Goal: Transaction & Acquisition: Book appointment/travel/reservation

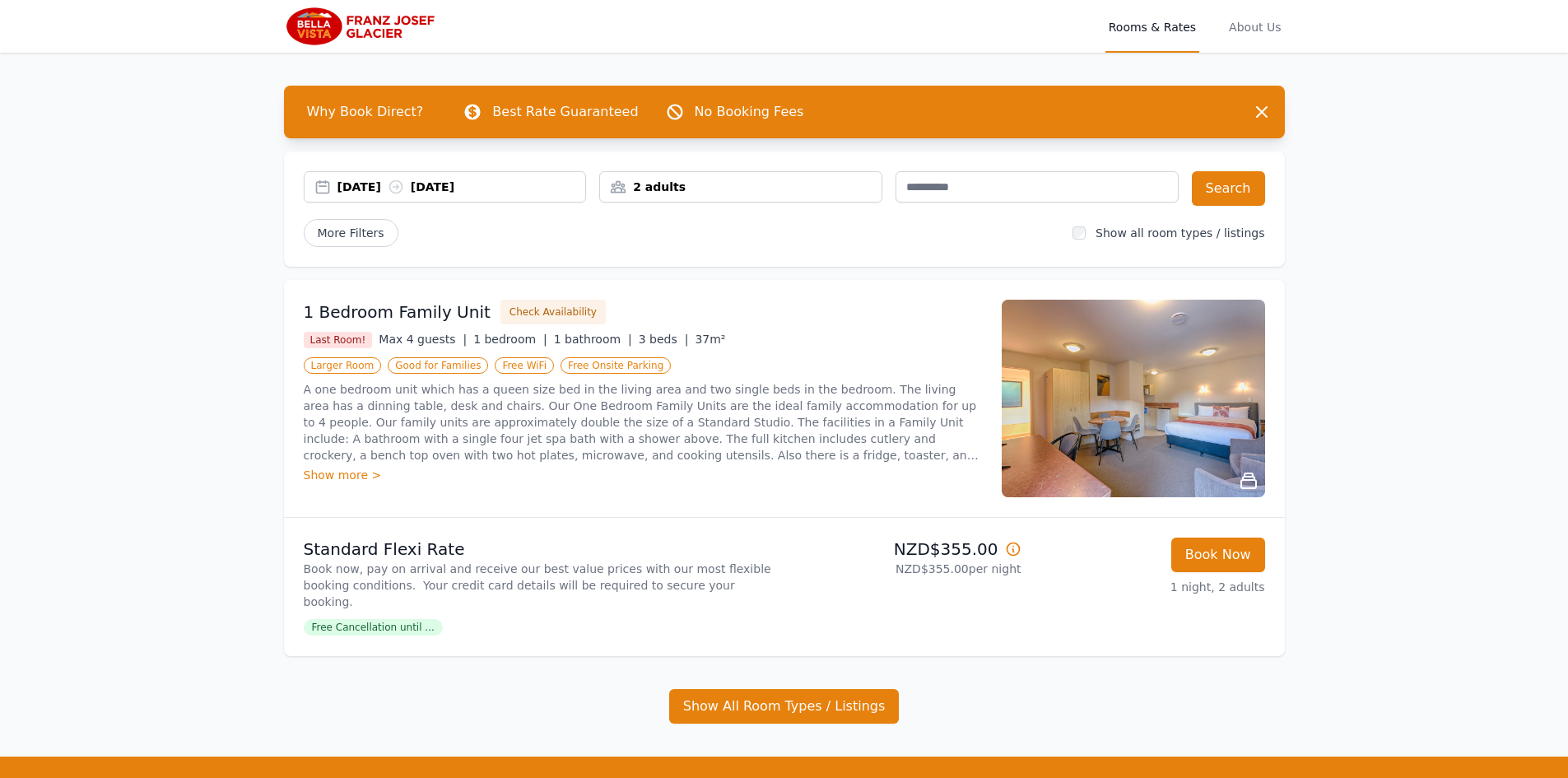
click at [1136, 335] on img at bounding box center [1134, 398] width 263 height 198
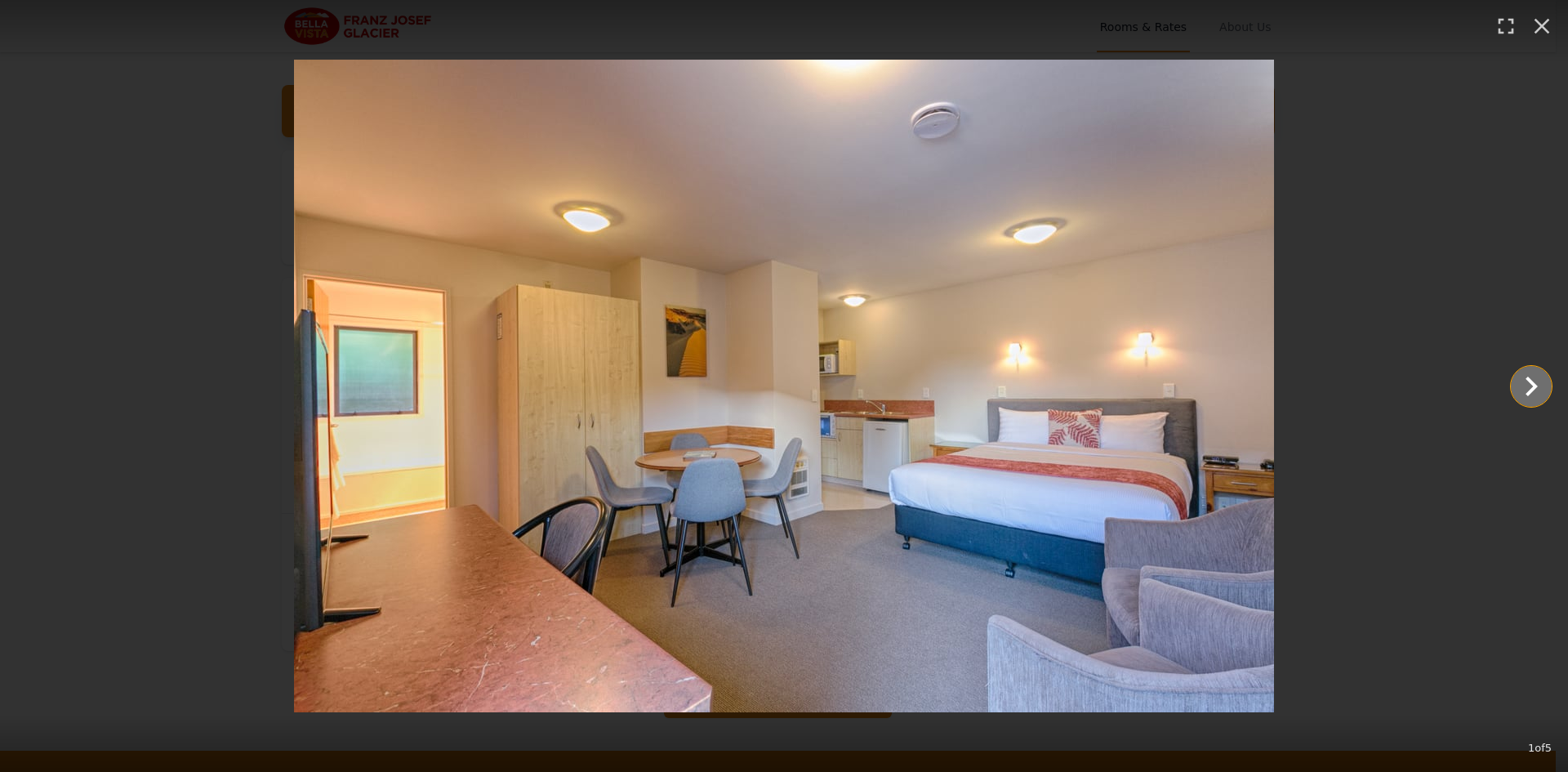
click at [1532, 382] on icon "Show slide 2 of 5" at bounding box center [1531, 387] width 12 height 20
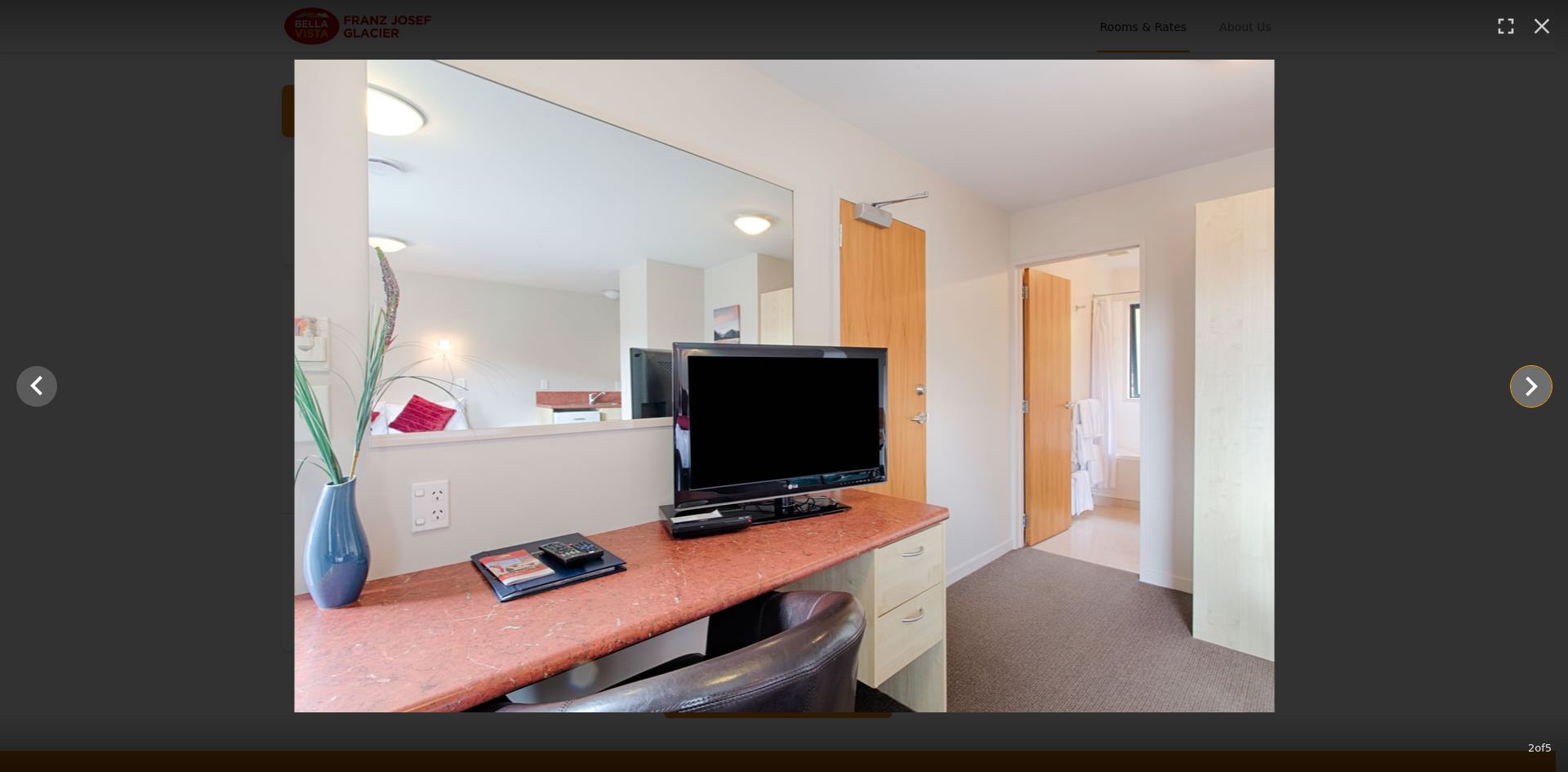
click at [1532, 382] on icon "Show slide 3 of 5" at bounding box center [1531, 387] width 12 height 20
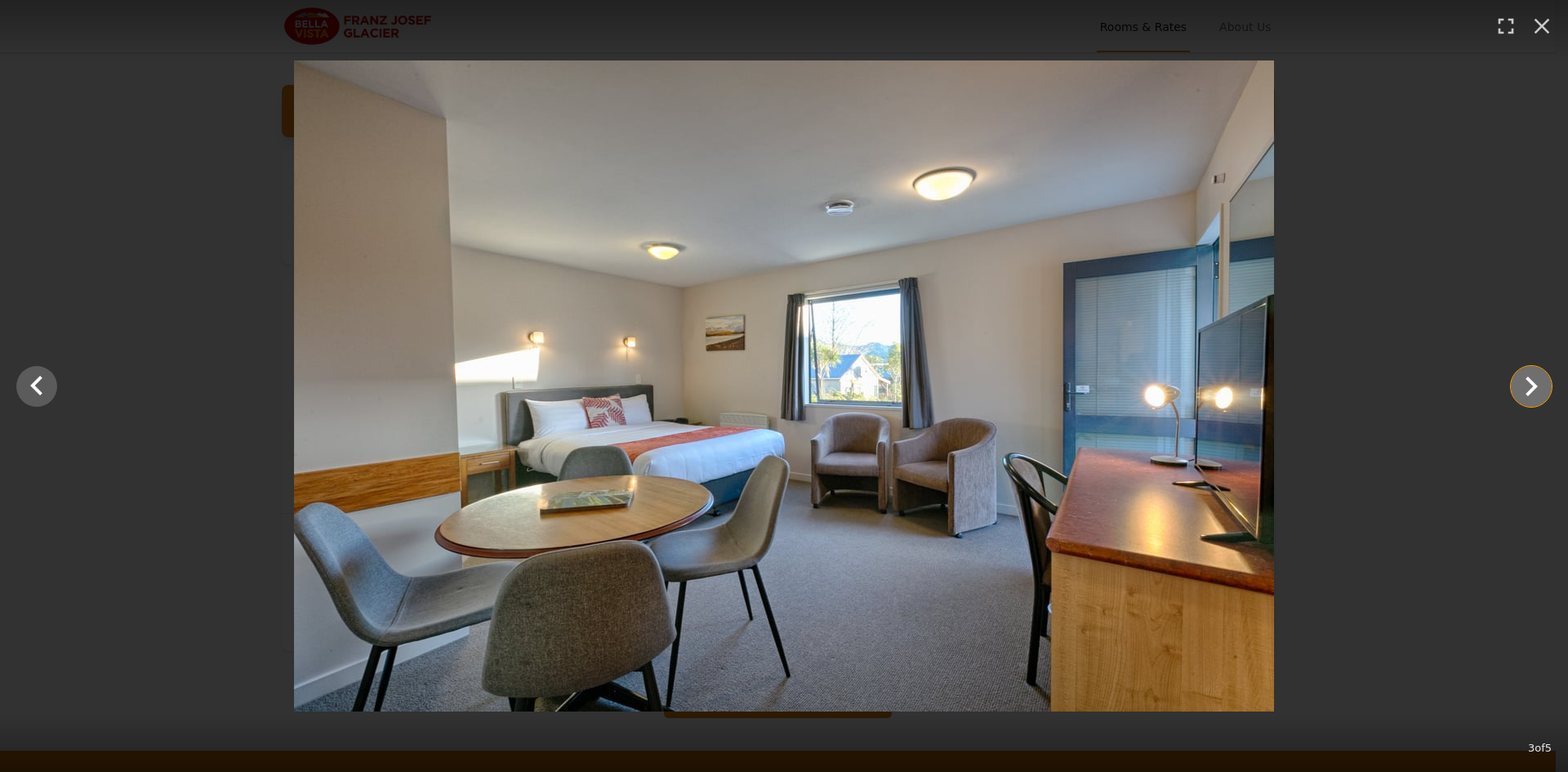
click at [1532, 382] on icon "Show slide 4 of 5" at bounding box center [1531, 387] width 12 height 20
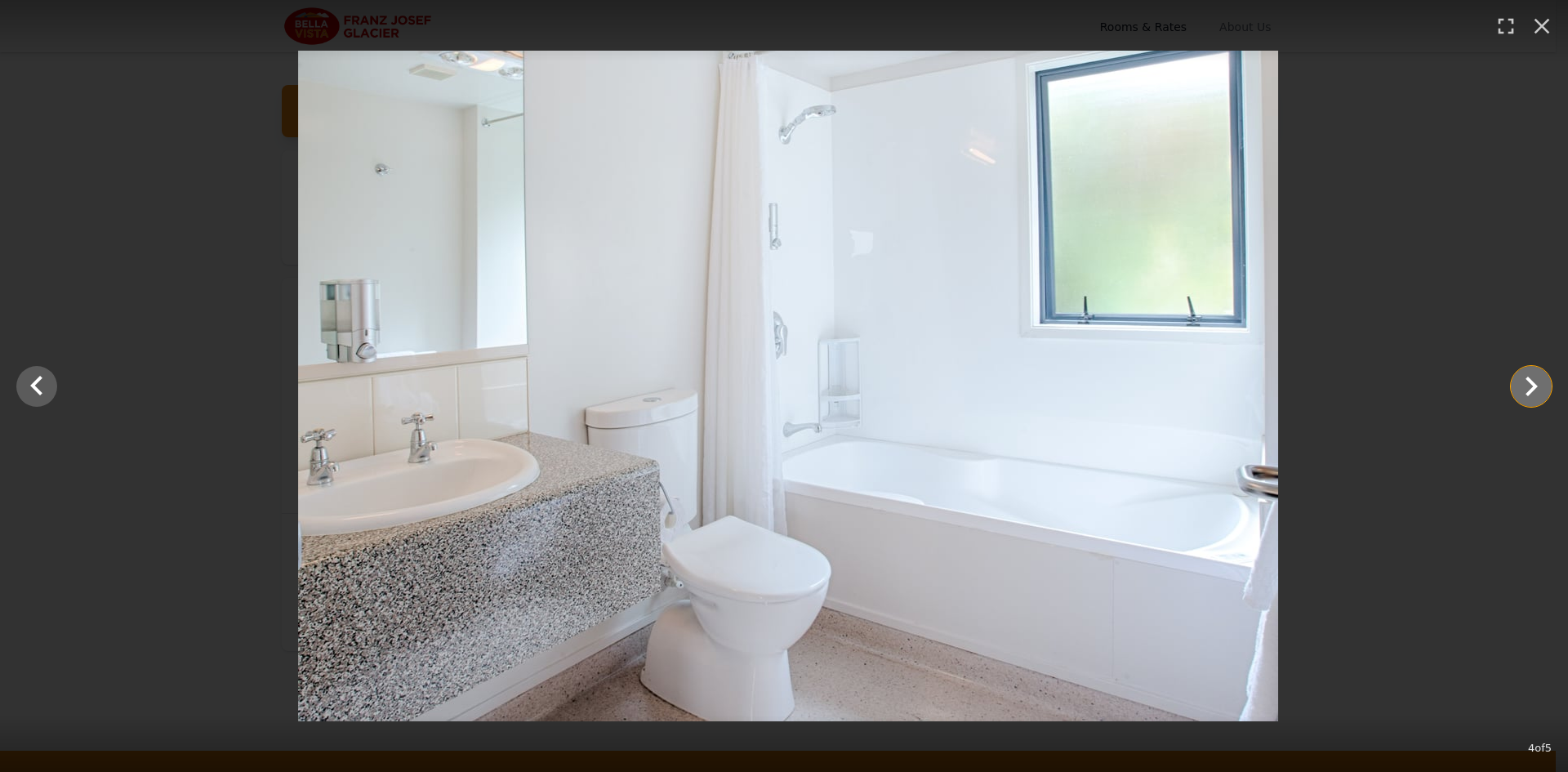
click at [1532, 382] on icon "Show slide 5 of 5" at bounding box center [1531, 387] width 12 height 20
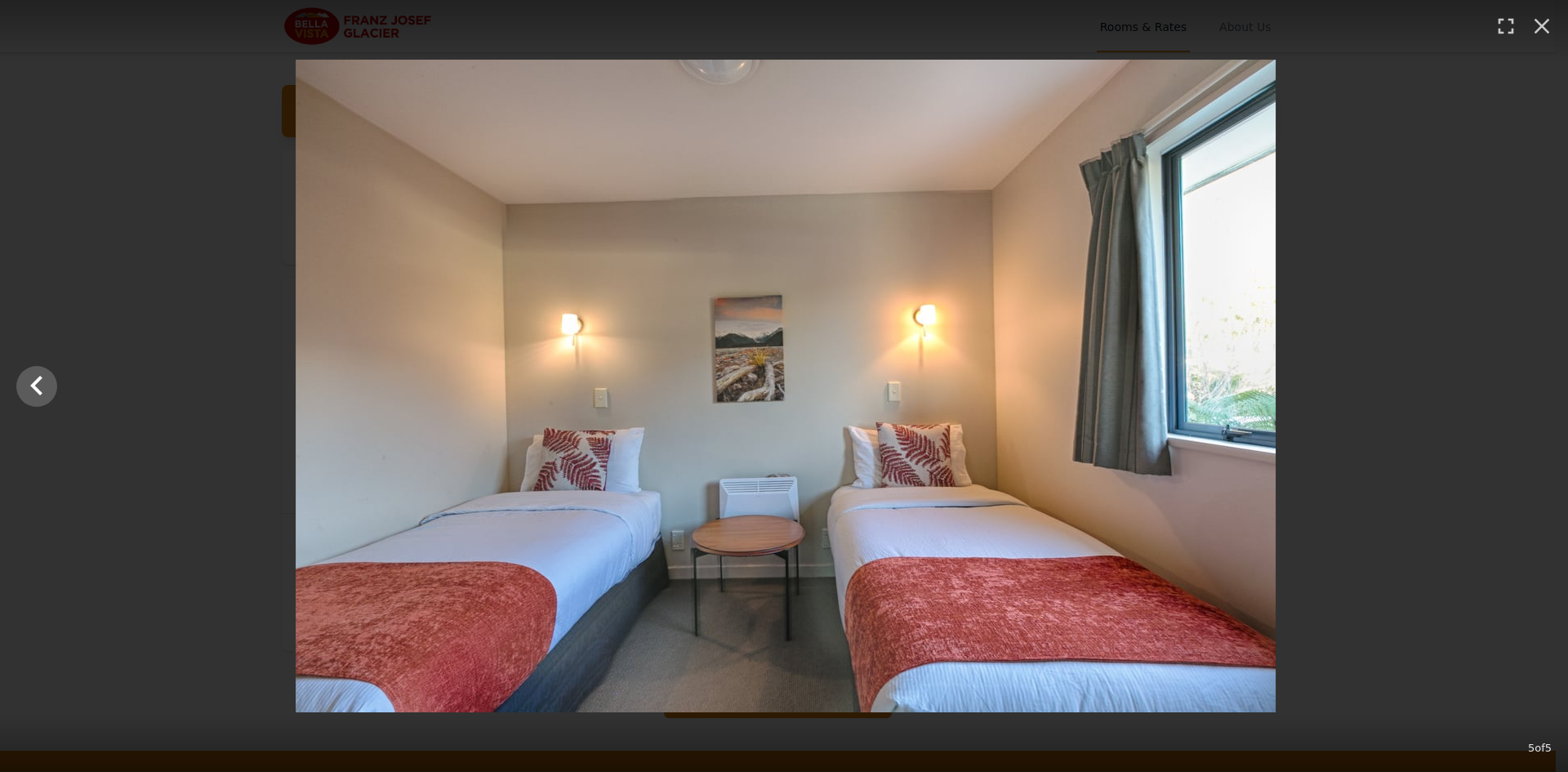
click at [1532, 382] on div at bounding box center [785, 386] width 1568 height 652
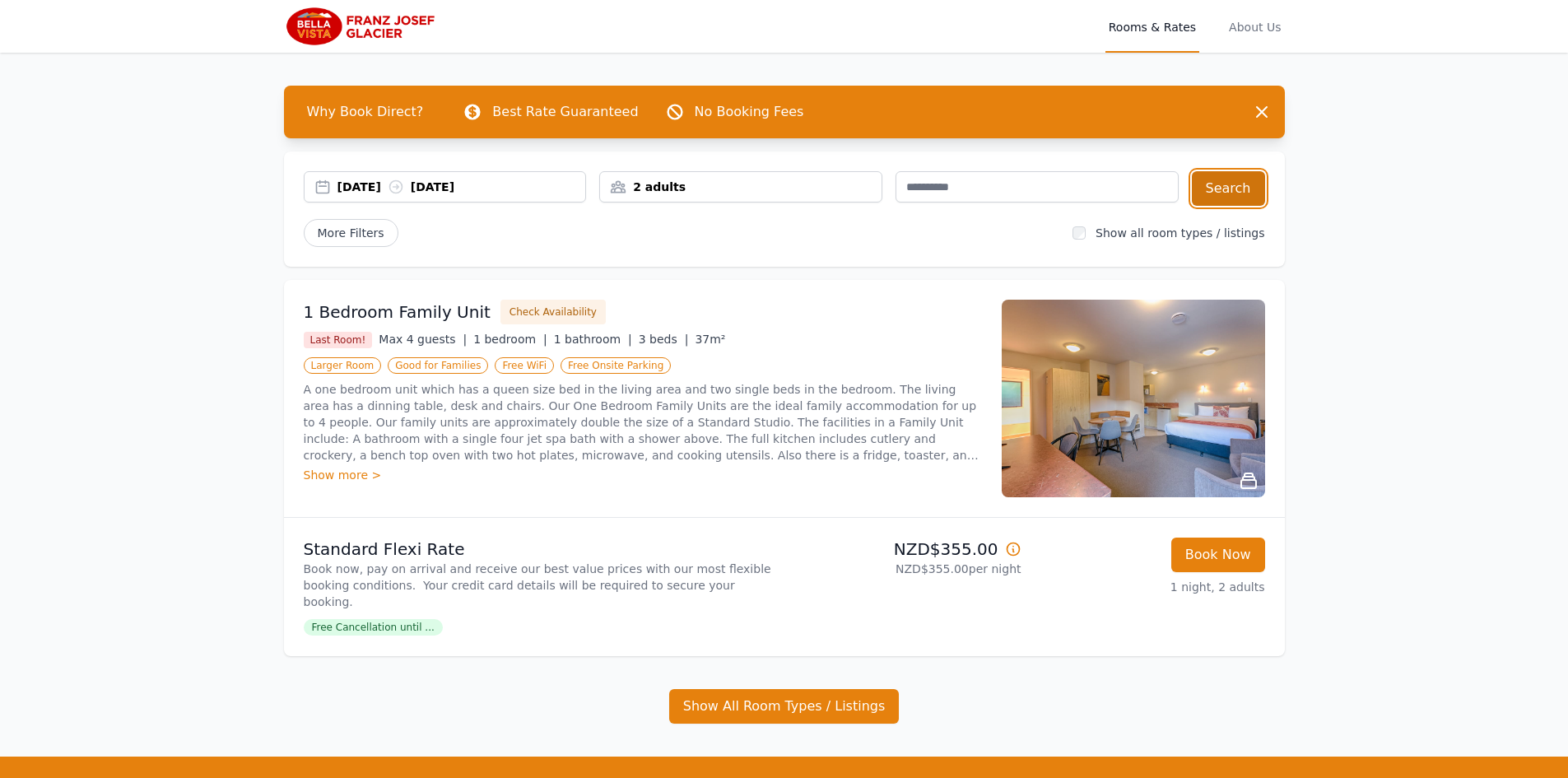
click at [1241, 183] on button "Search" at bounding box center [1228, 188] width 73 height 34
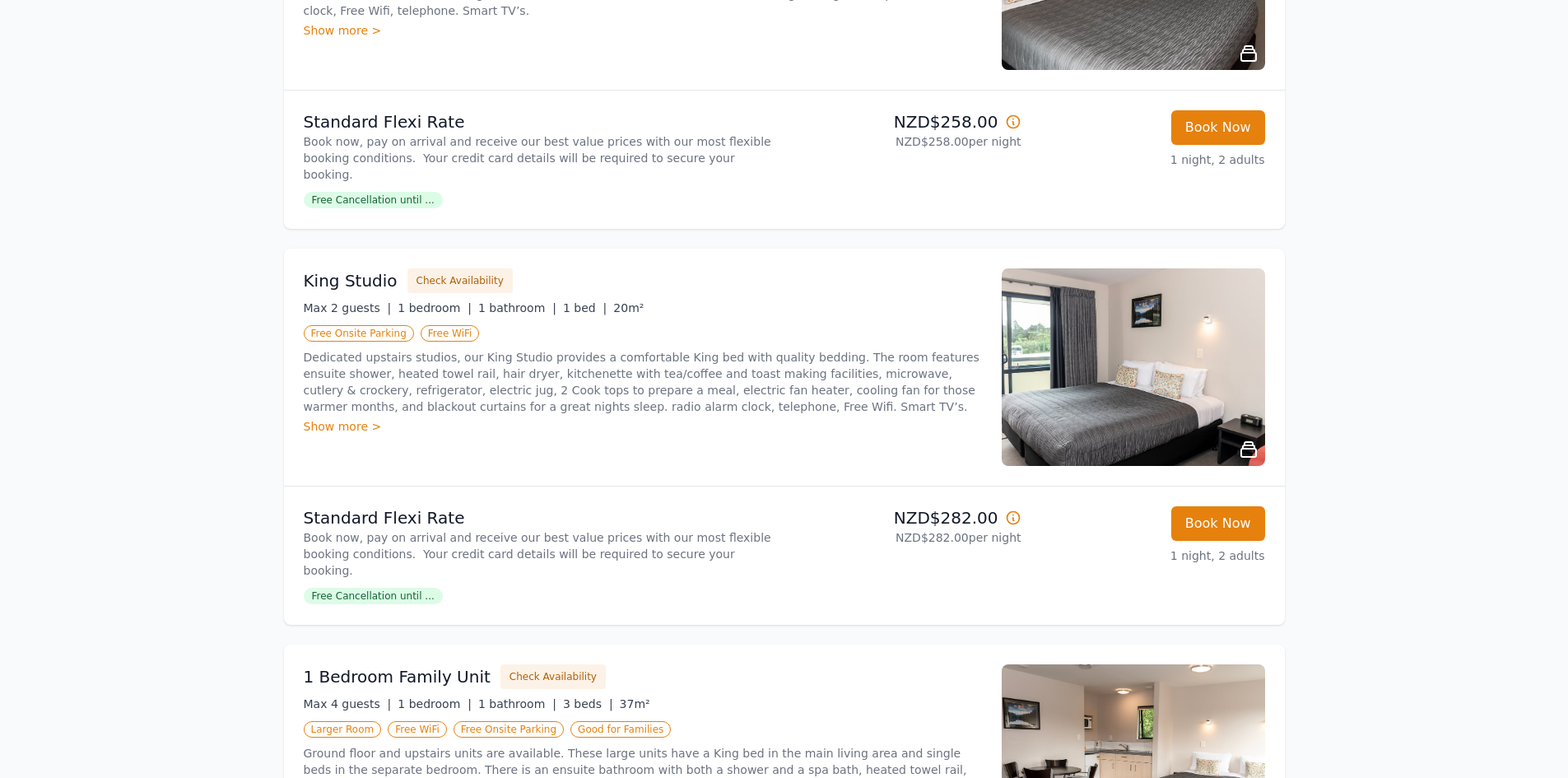
scroll to position [1070, 0]
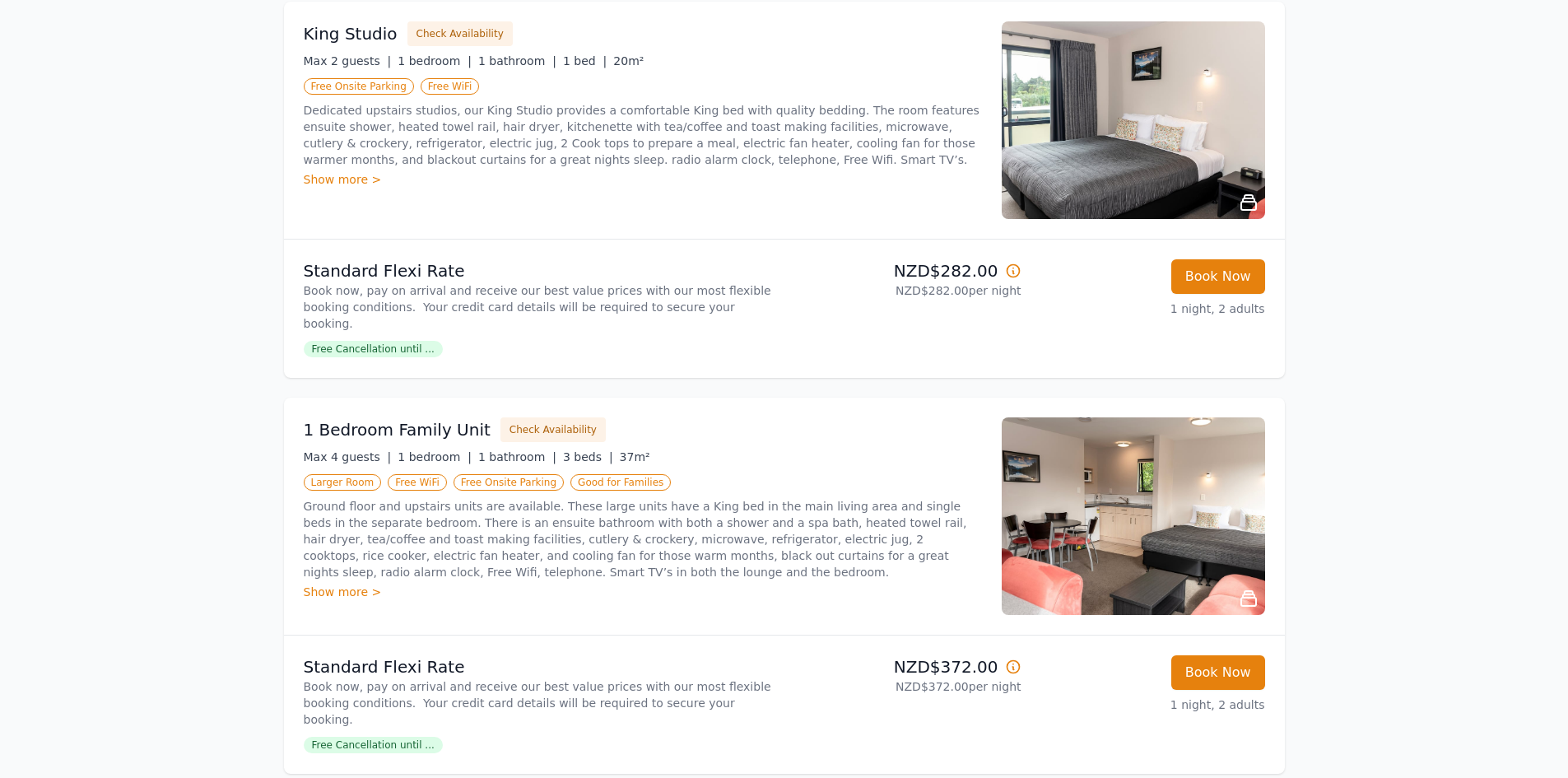
click at [1154, 482] on img at bounding box center [1134, 516] width 263 height 198
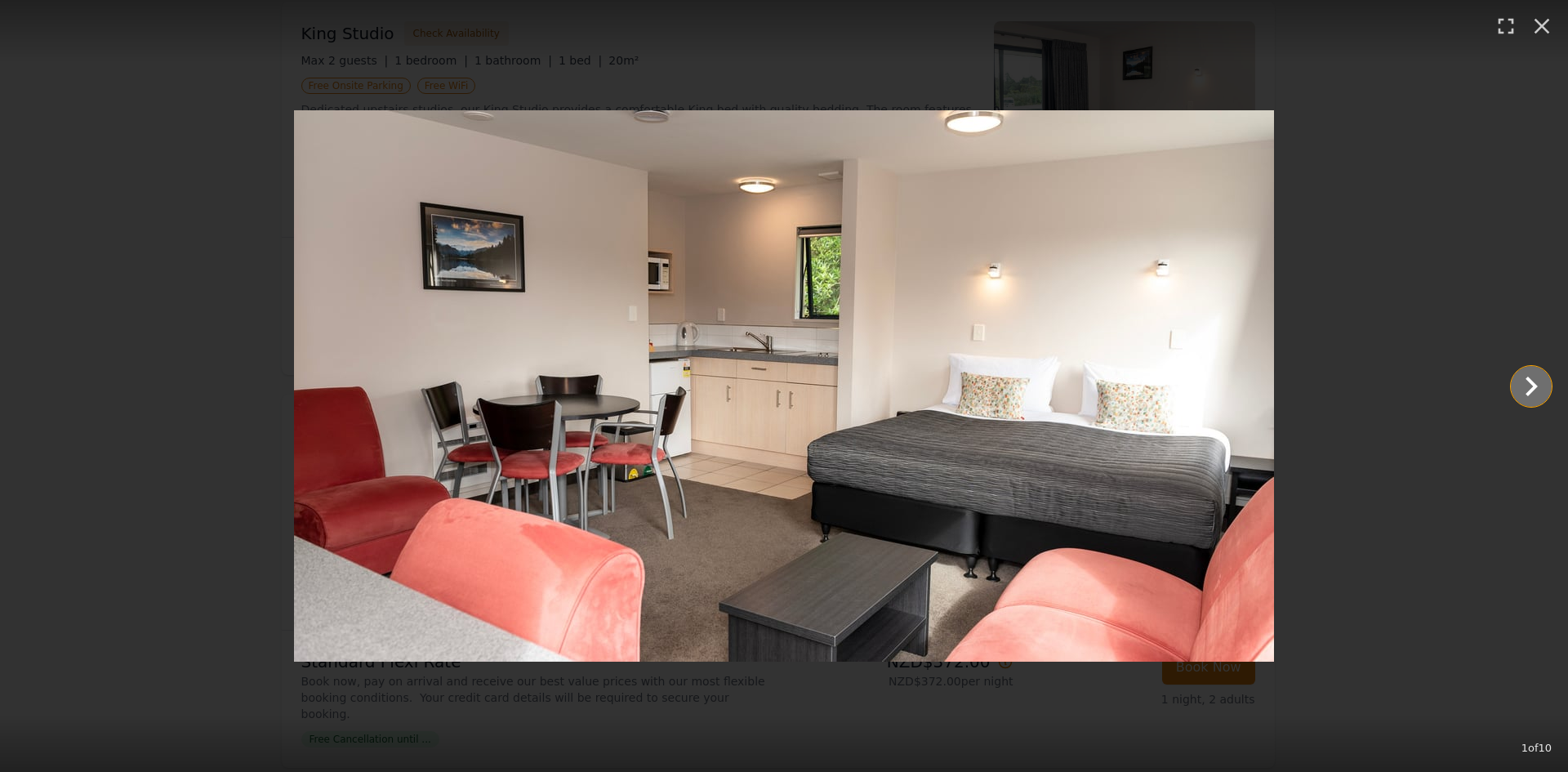
click at [1541, 380] on icon "Show slide 2 of 10" at bounding box center [1531, 386] width 39 height 39
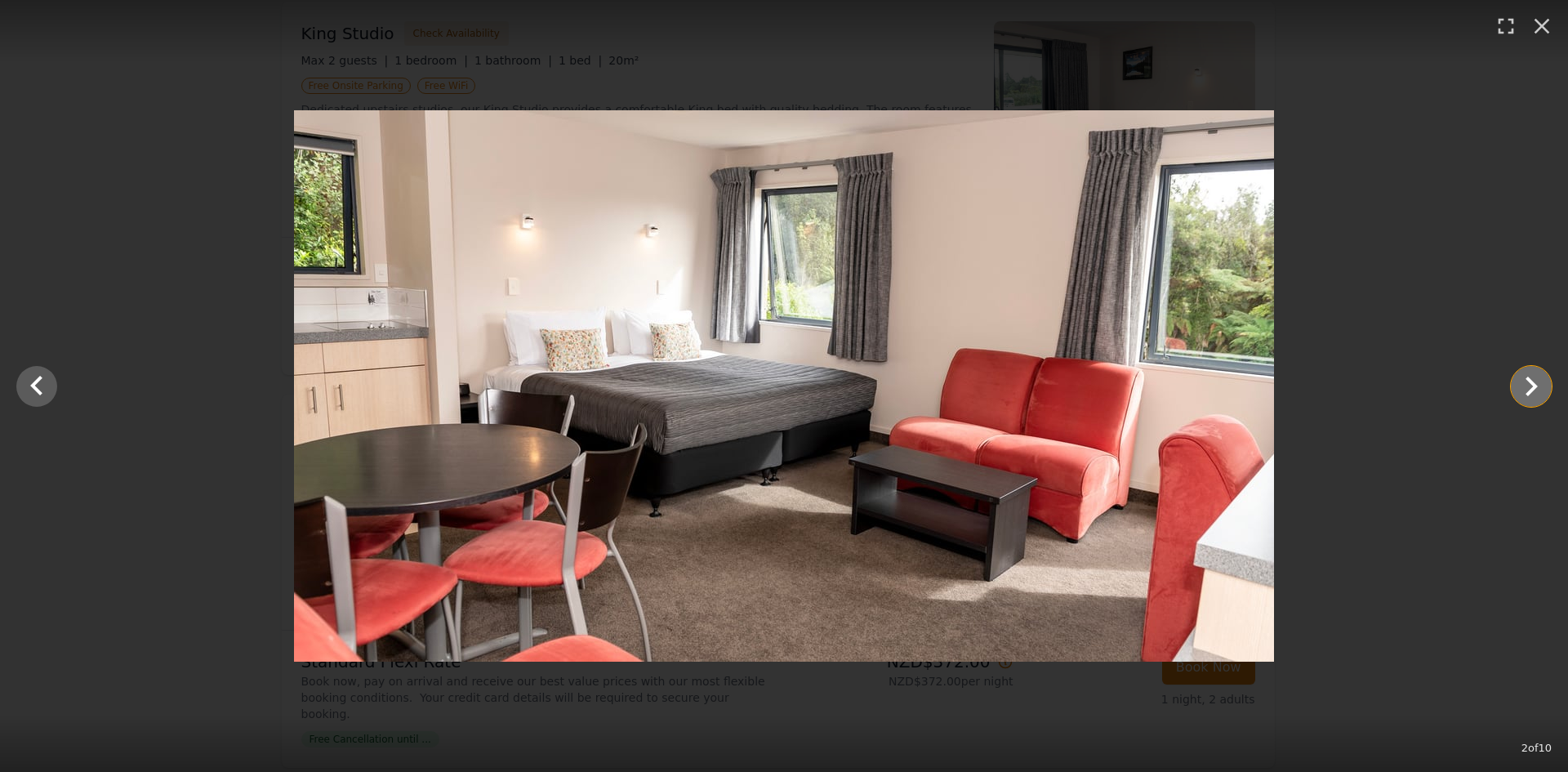
click at [1541, 380] on icon "Show slide 3 of 10" at bounding box center [1531, 386] width 39 height 39
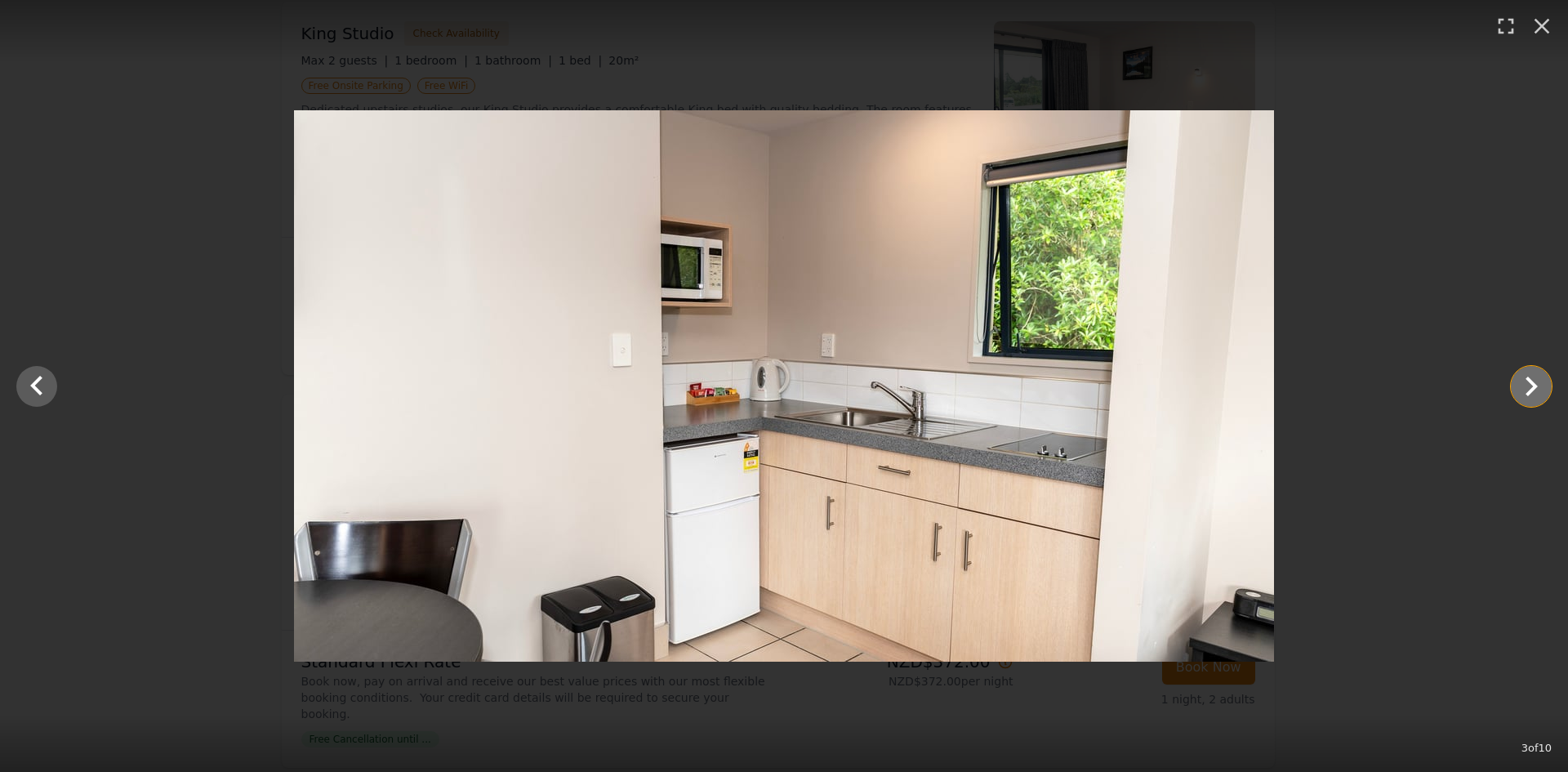
click at [1541, 380] on icon "Show slide 4 of 10" at bounding box center [1531, 386] width 39 height 39
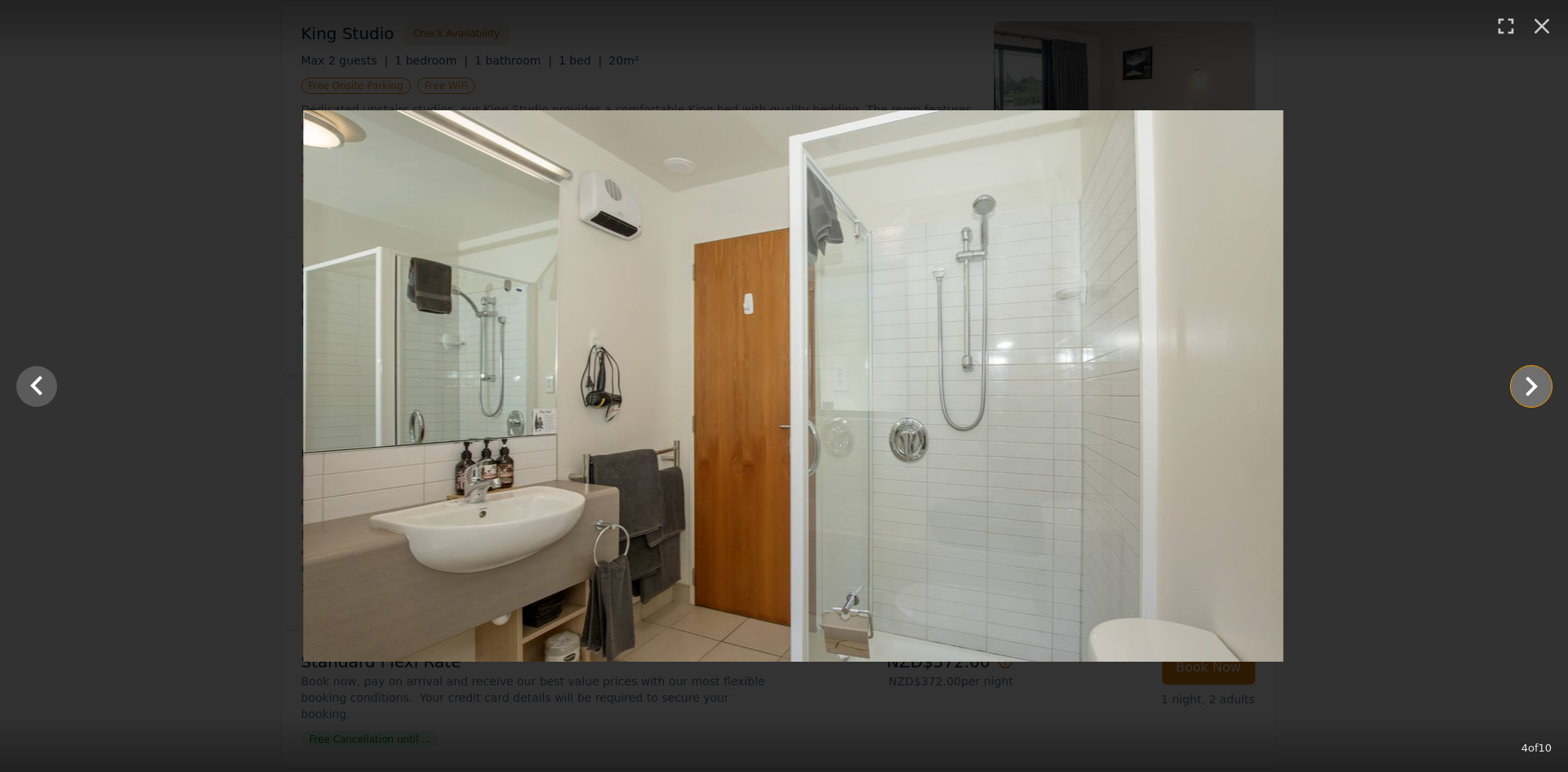
click at [1541, 380] on icon "Show slide 5 of 10" at bounding box center [1531, 386] width 39 height 39
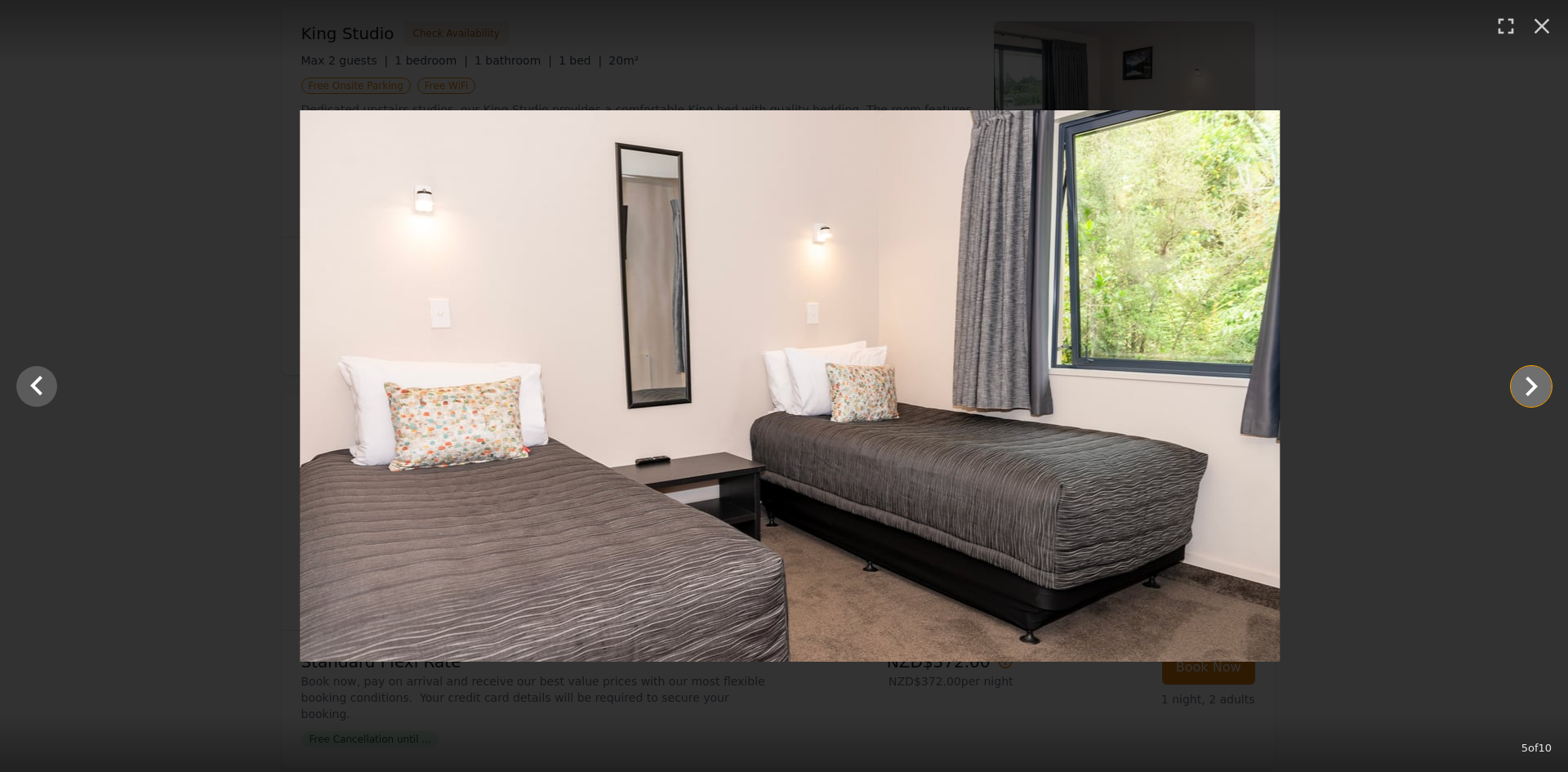
click at [1541, 380] on icon "Show slide 6 of 10" at bounding box center [1531, 386] width 39 height 39
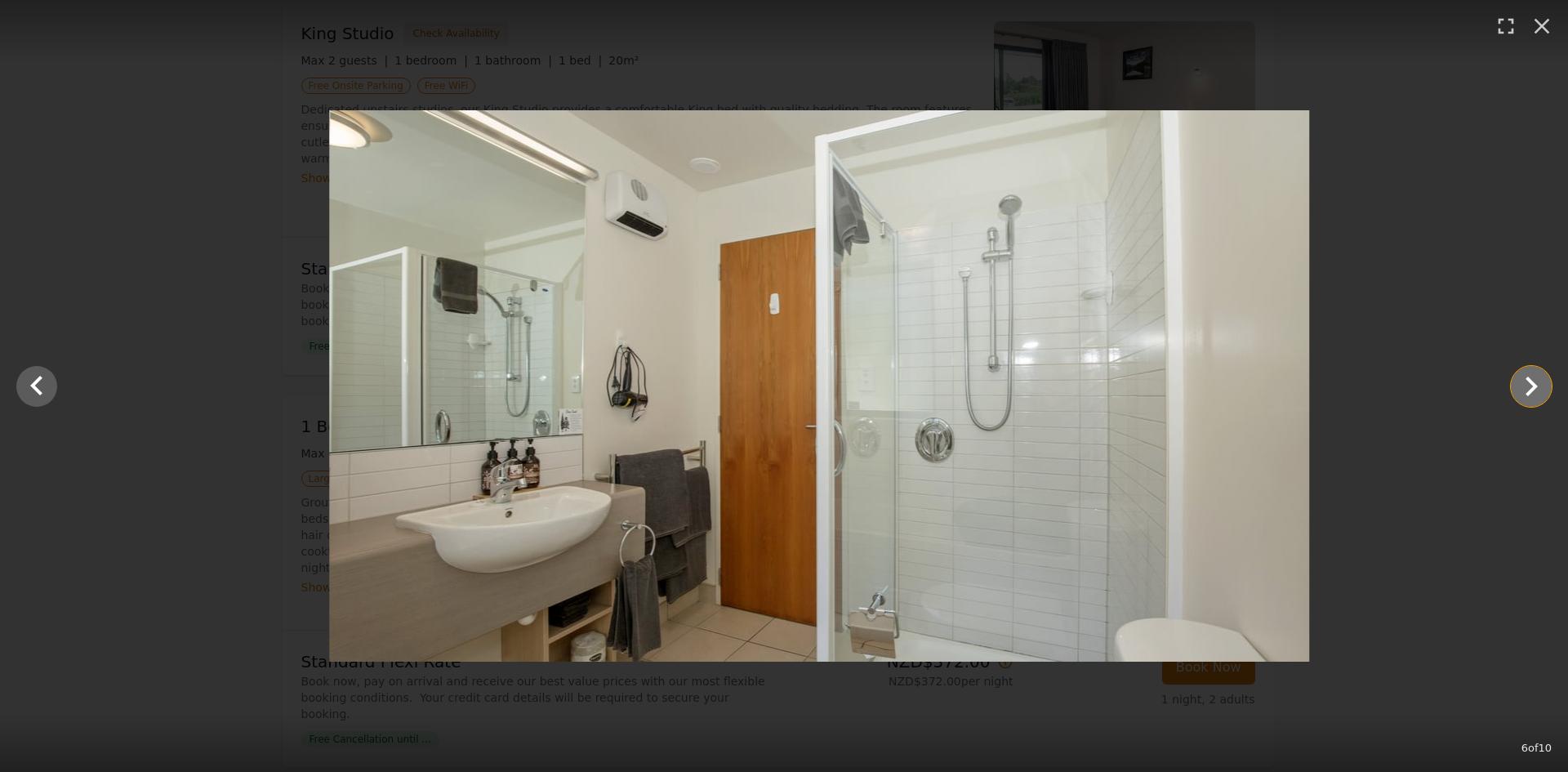
click at [1541, 380] on icon "Show slide 7 of 10" at bounding box center [1531, 386] width 39 height 39
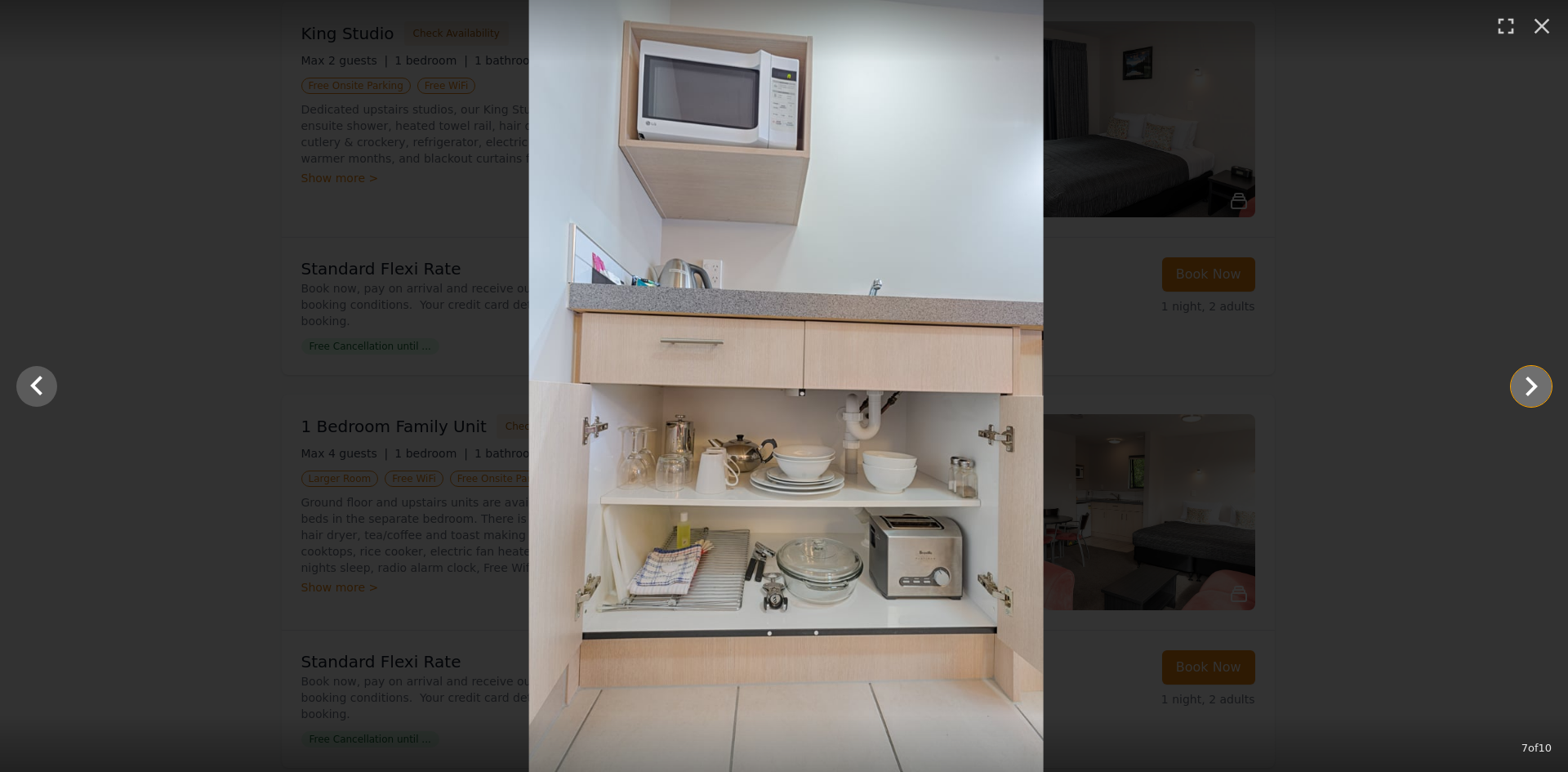
click at [1541, 380] on icon "Show slide 8 of 10" at bounding box center [1531, 386] width 39 height 39
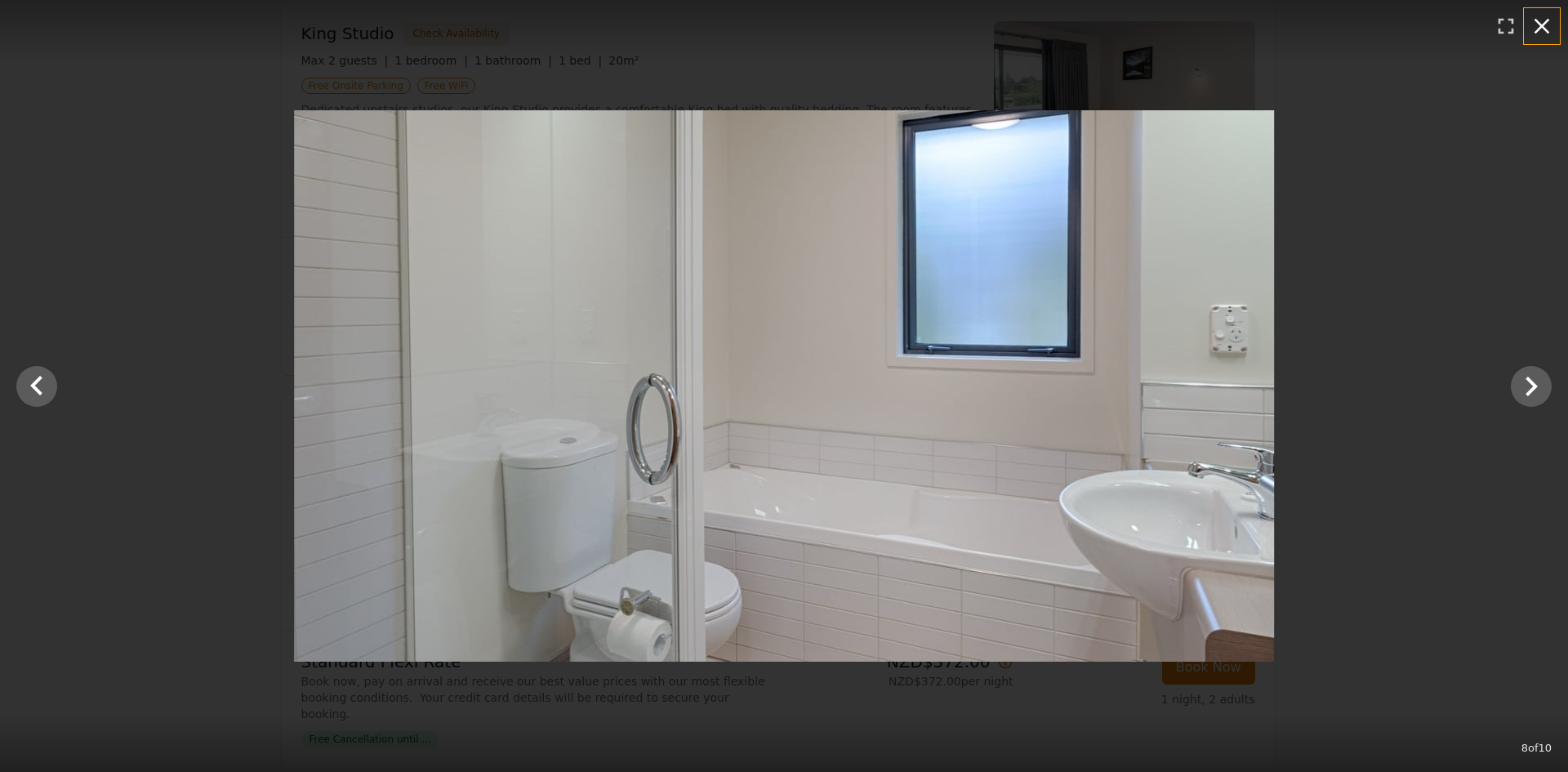
click at [1539, 20] on icon "button" at bounding box center [1541, 26] width 26 height 26
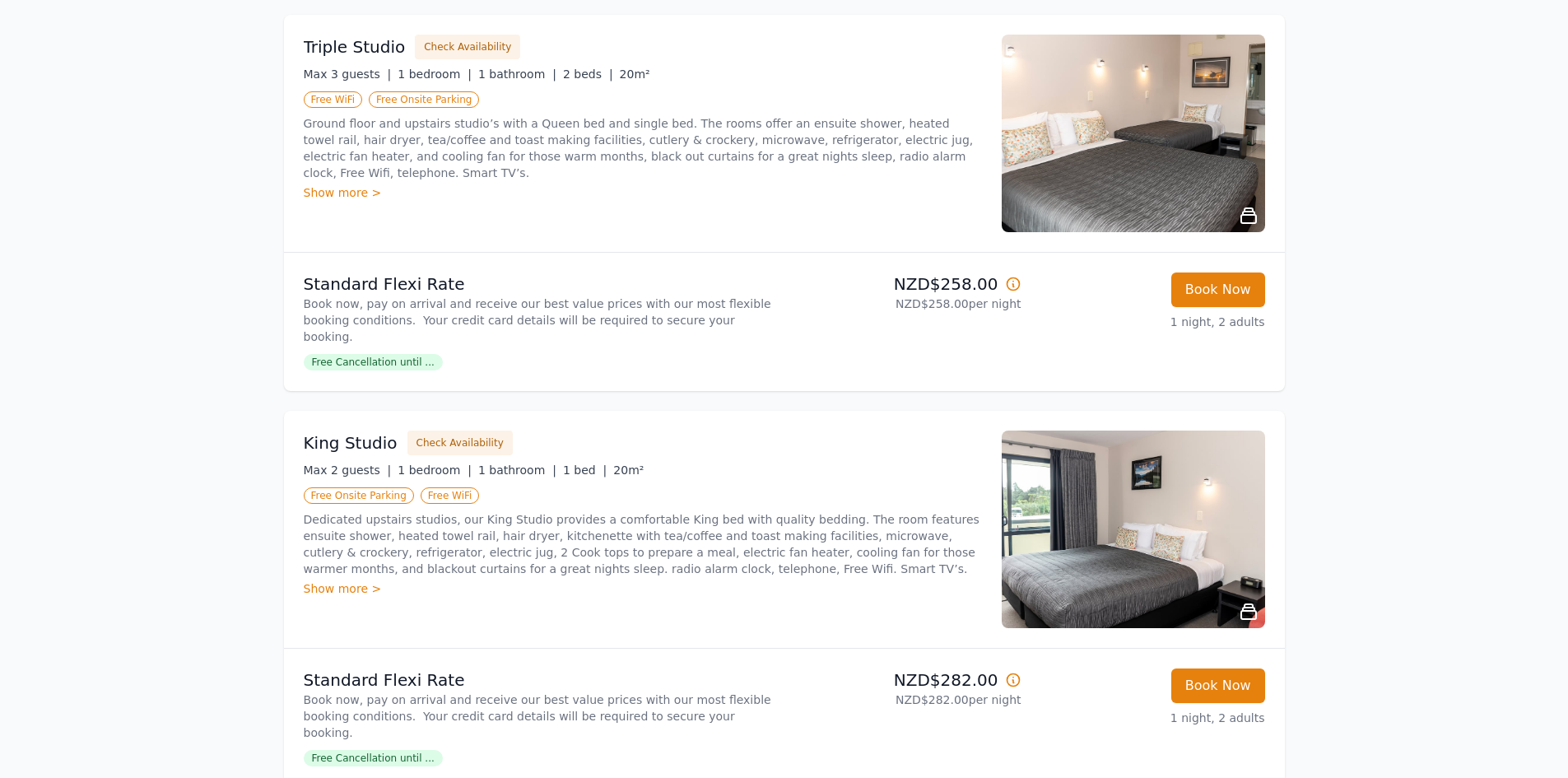
scroll to position [741, 0]
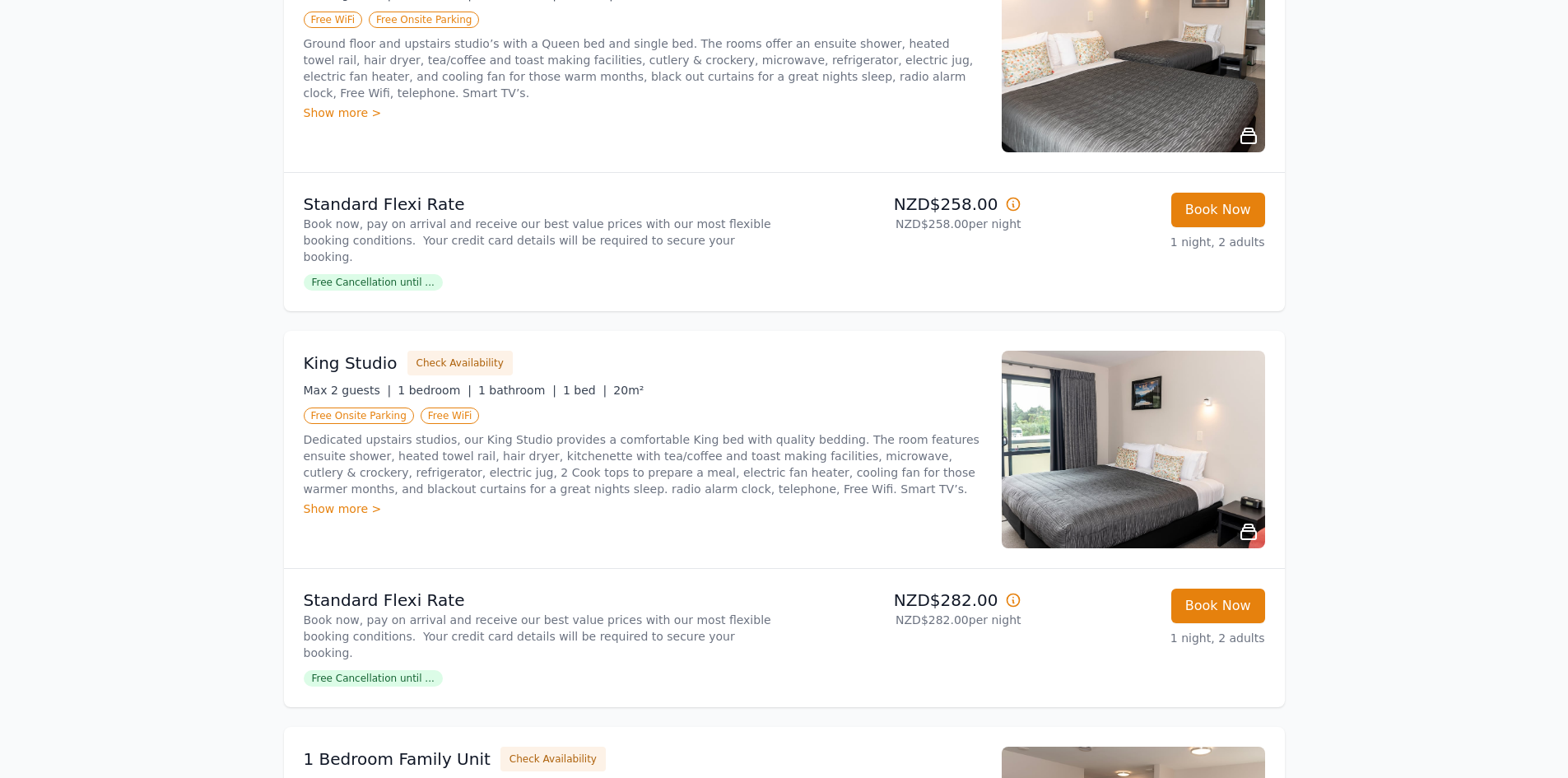
click at [1166, 402] on img at bounding box center [1134, 449] width 263 height 198
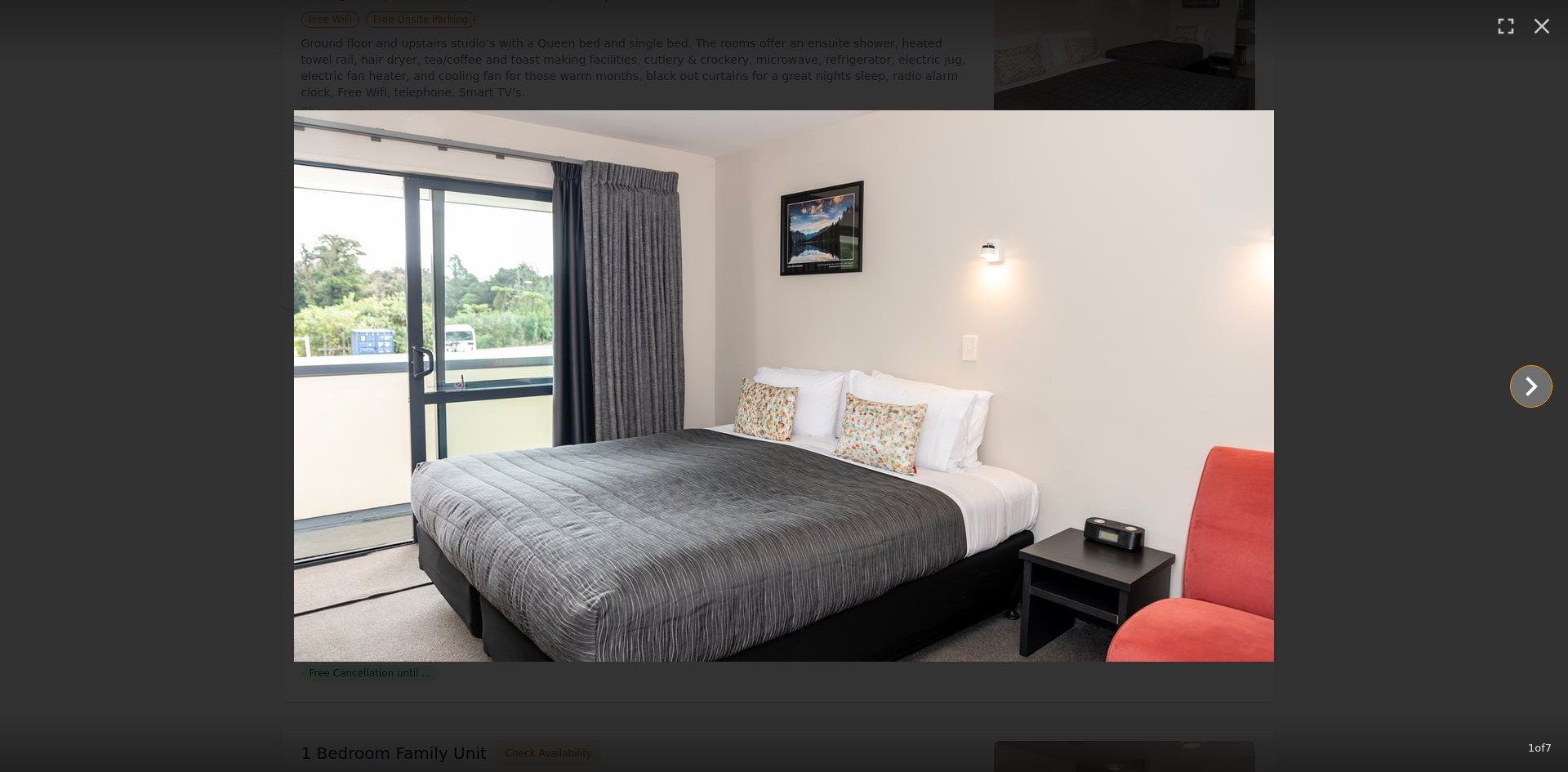
click at [1526, 383] on icon "Show slide 2 of 7" at bounding box center [1531, 386] width 39 height 39
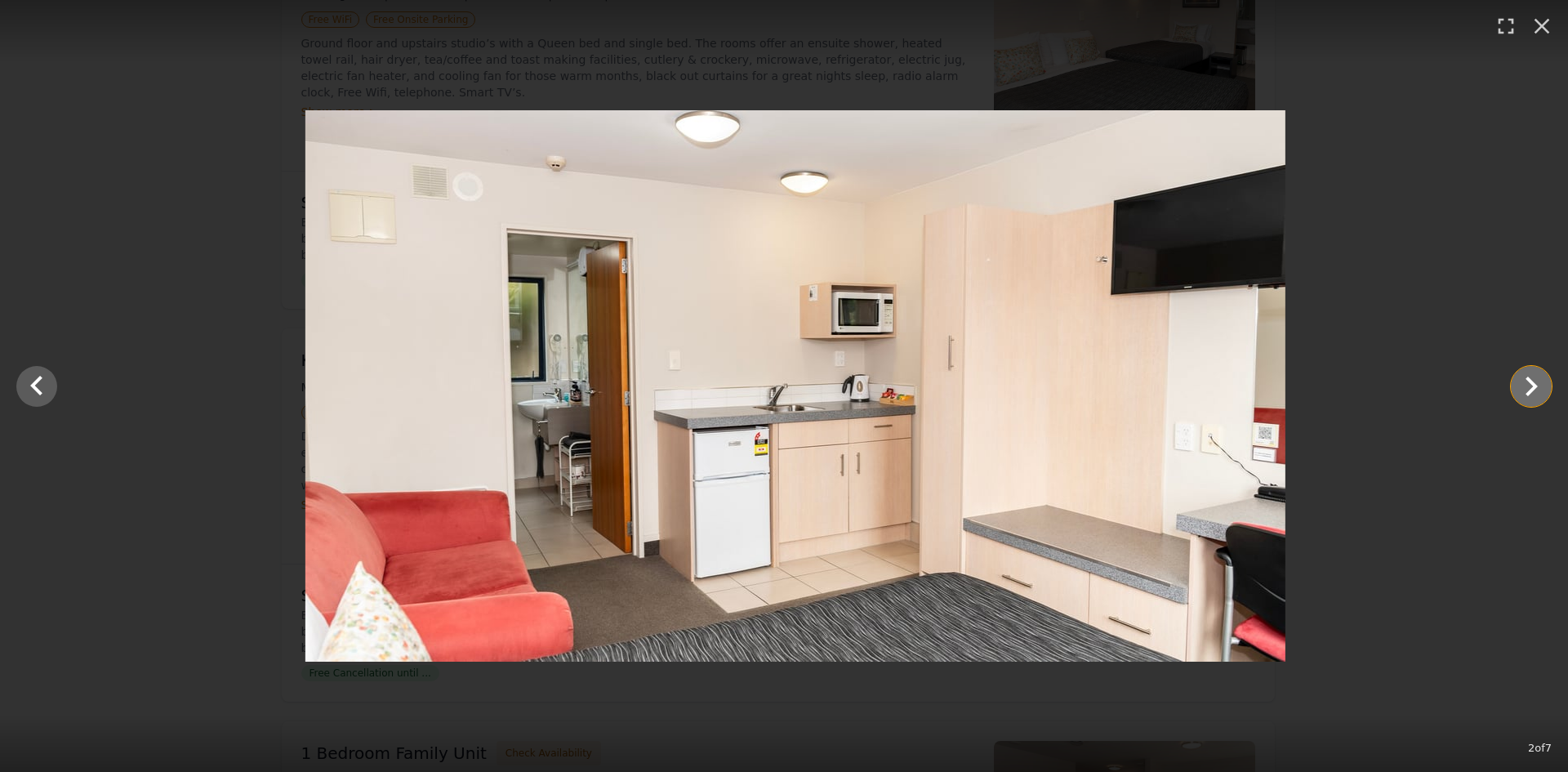
click at [1526, 383] on icon "Show slide 3 of 7" at bounding box center [1531, 386] width 39 height 39
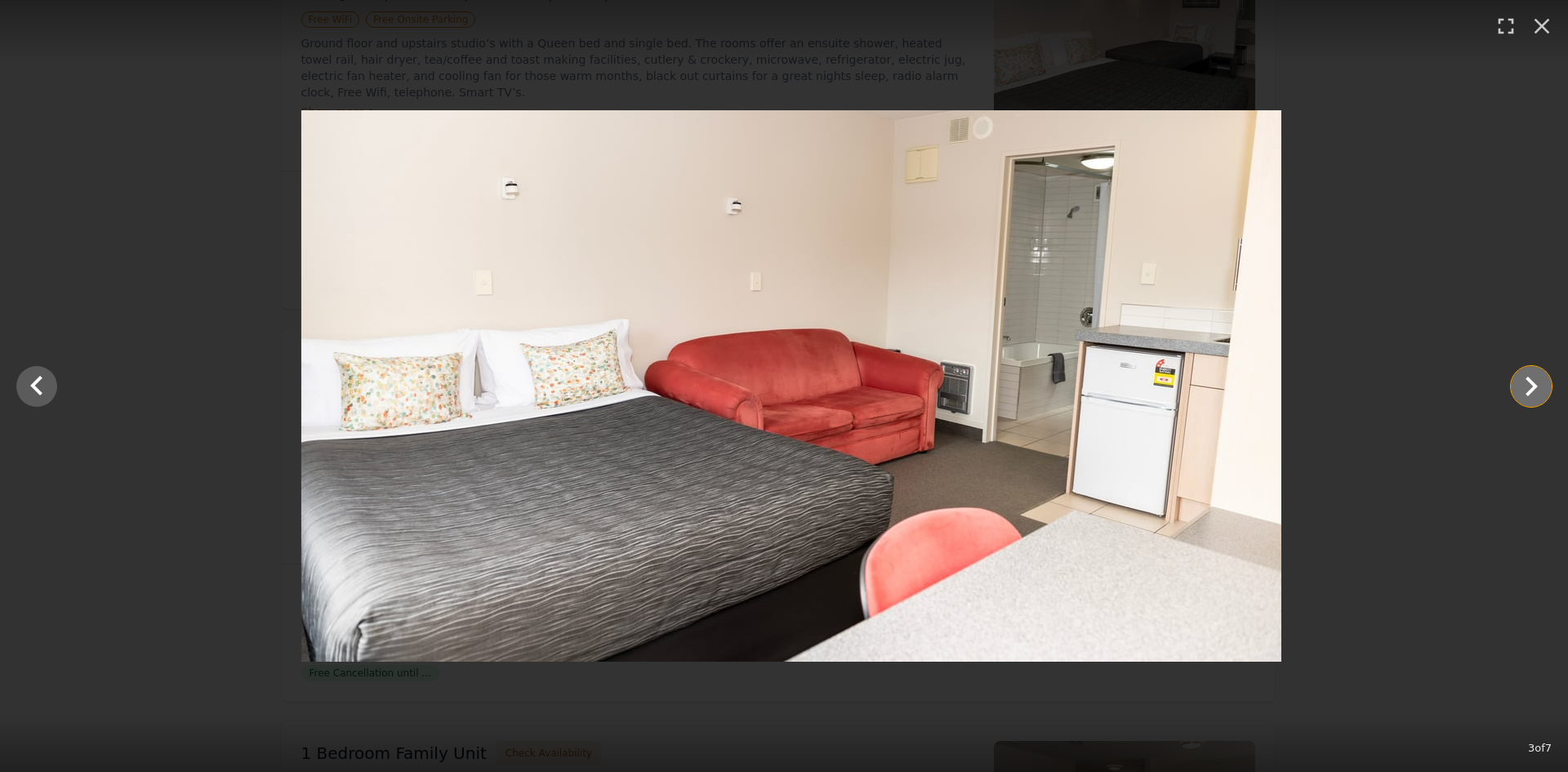
click at [1526, 383] on icon "Show slide 4 of 7" at bounding box center [1531, 386] width 39 height 39
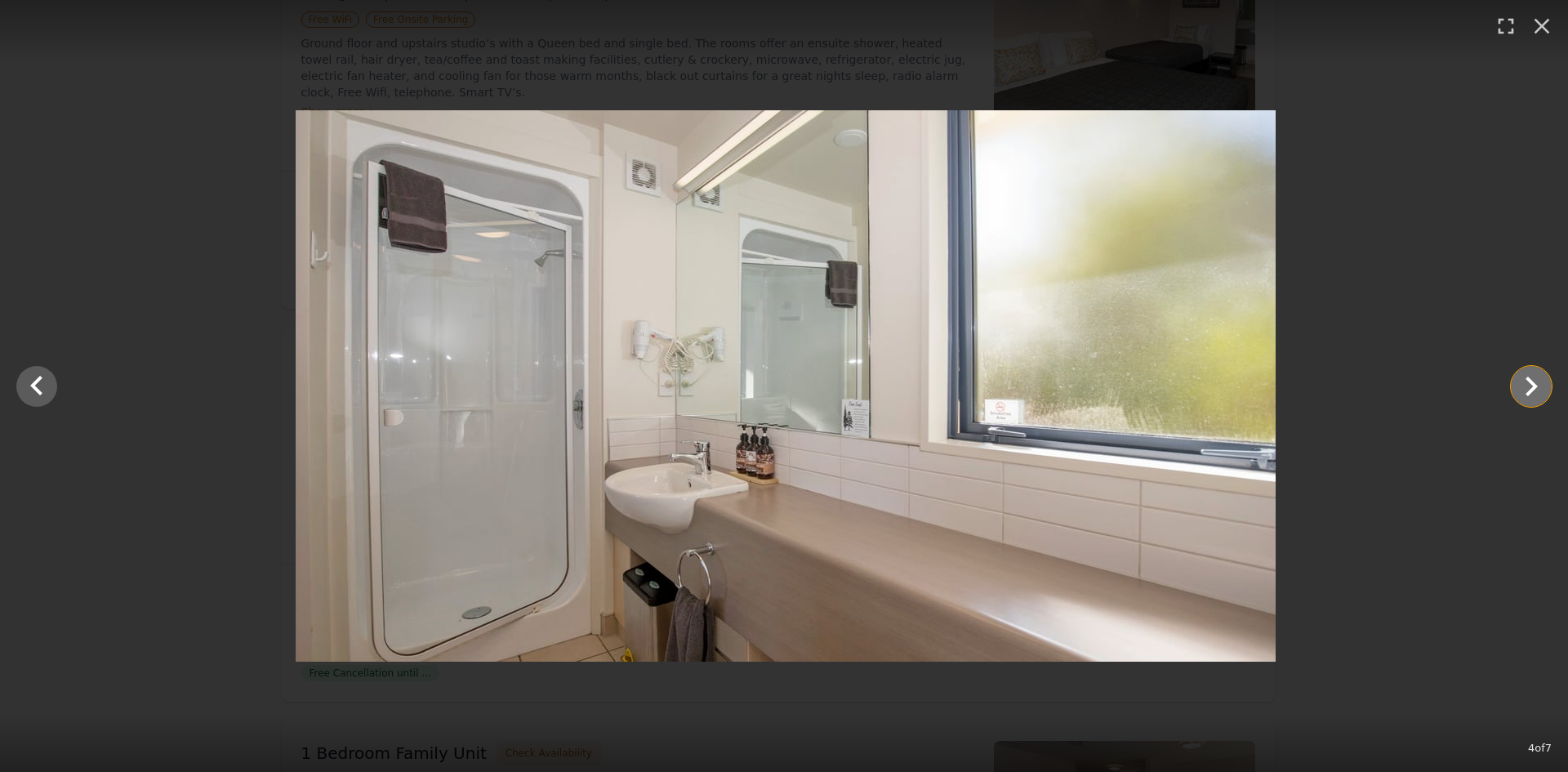
click at [1526, 383] on icon "Show slide 5 of 7" at bounding box center [1531, 386] width 39 height 39
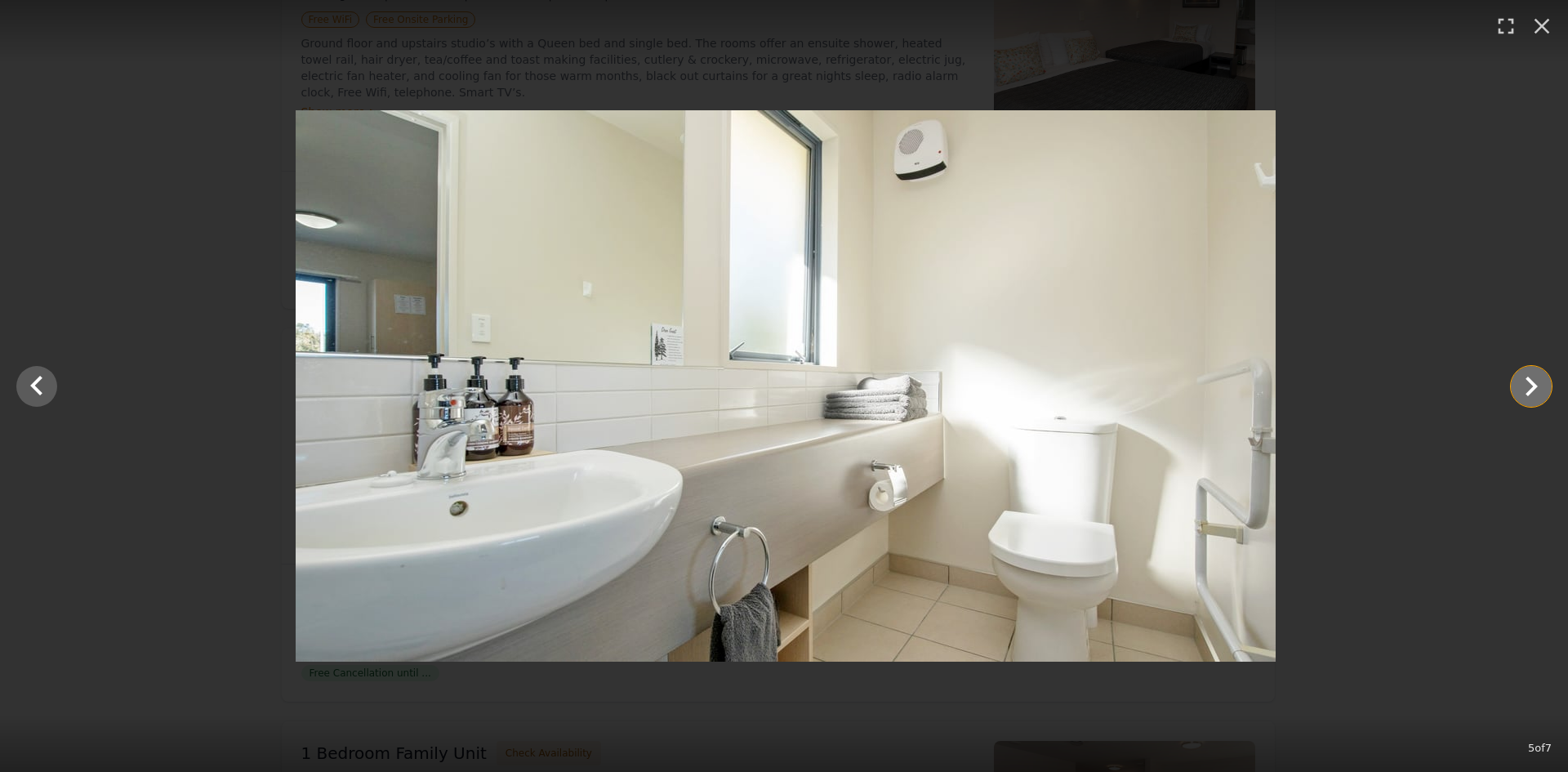
click at [1526, 383] on icon "Show slide 6 of 7" at bounding box center [1531, 386] width 39 height 39
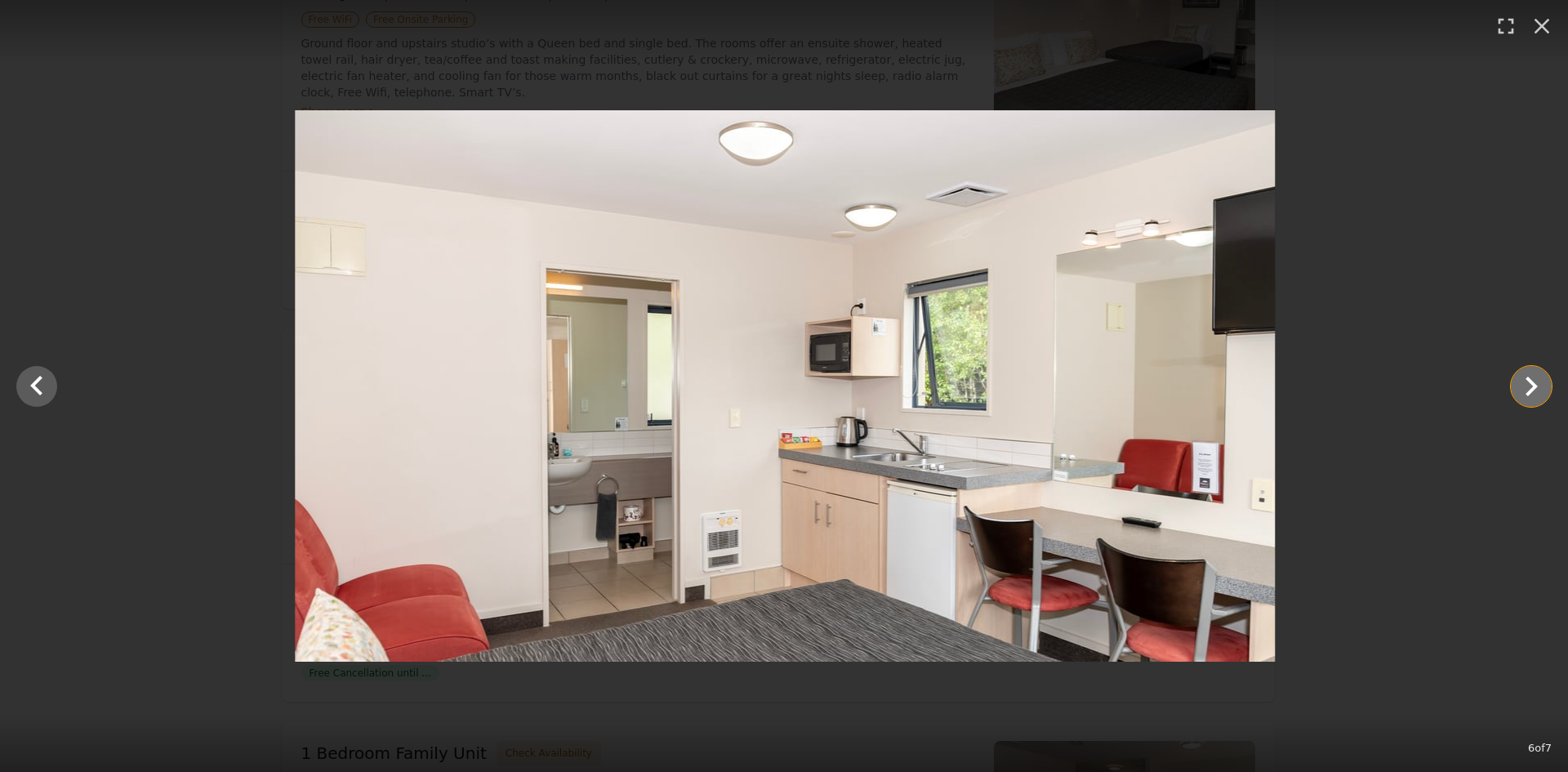
click at [1526, 383] on icon "Show slide 7 of 7" at bounding box center [1531, 386] width 39 height 39
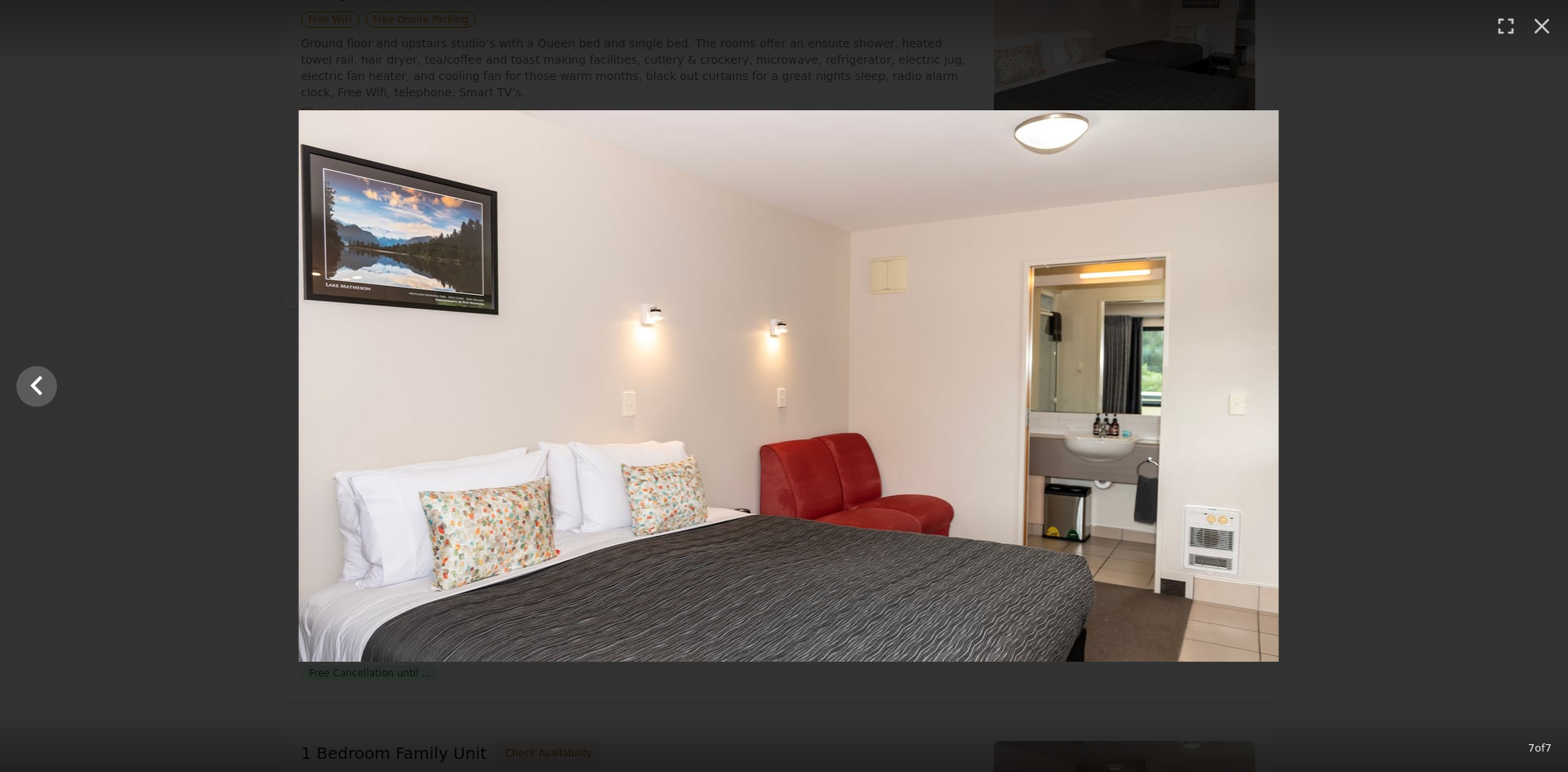
click at [1526, 383] on div at bounding box center [789, 386] width 1568 height 552
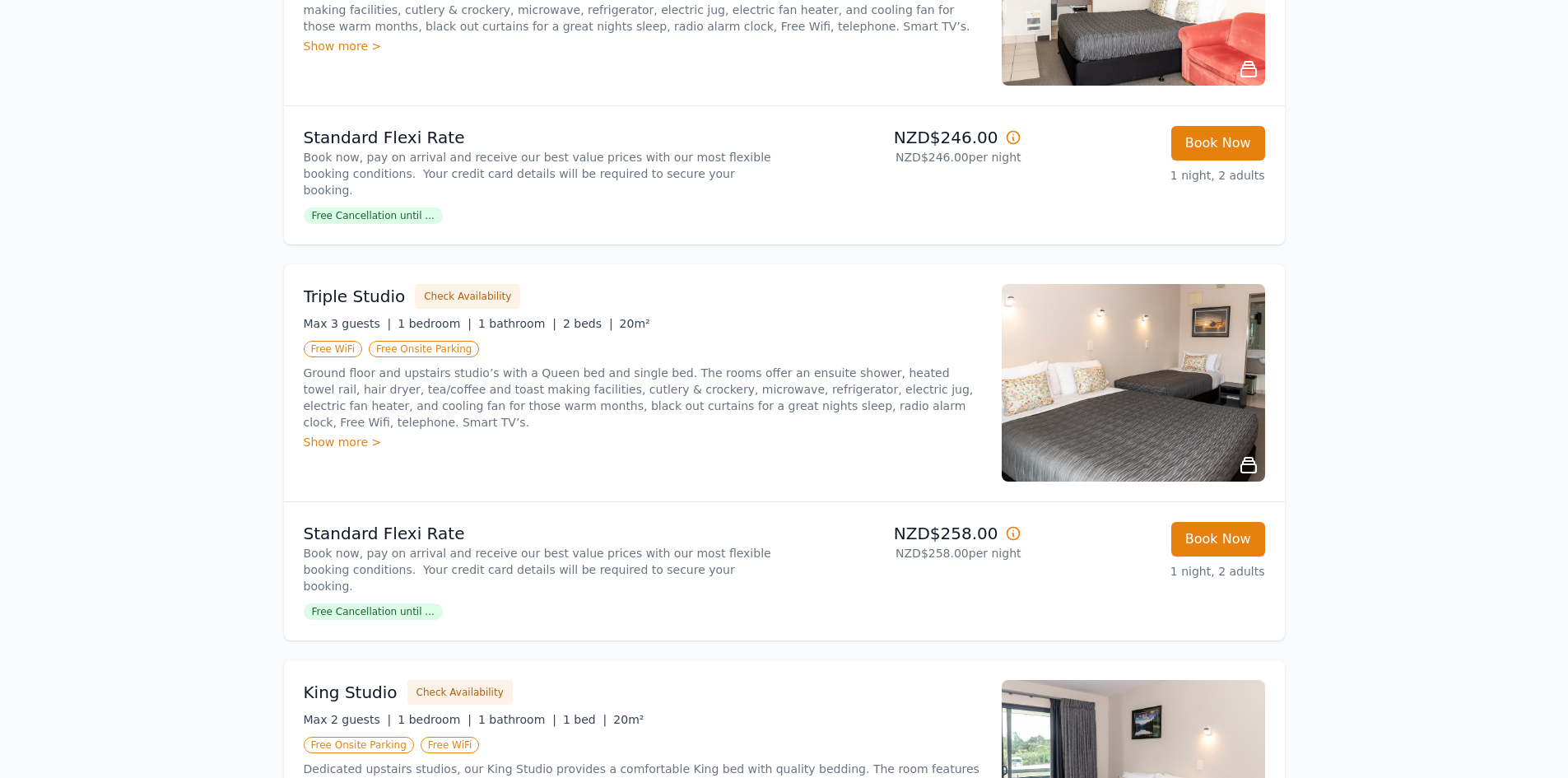
scroll to position [0, 0]
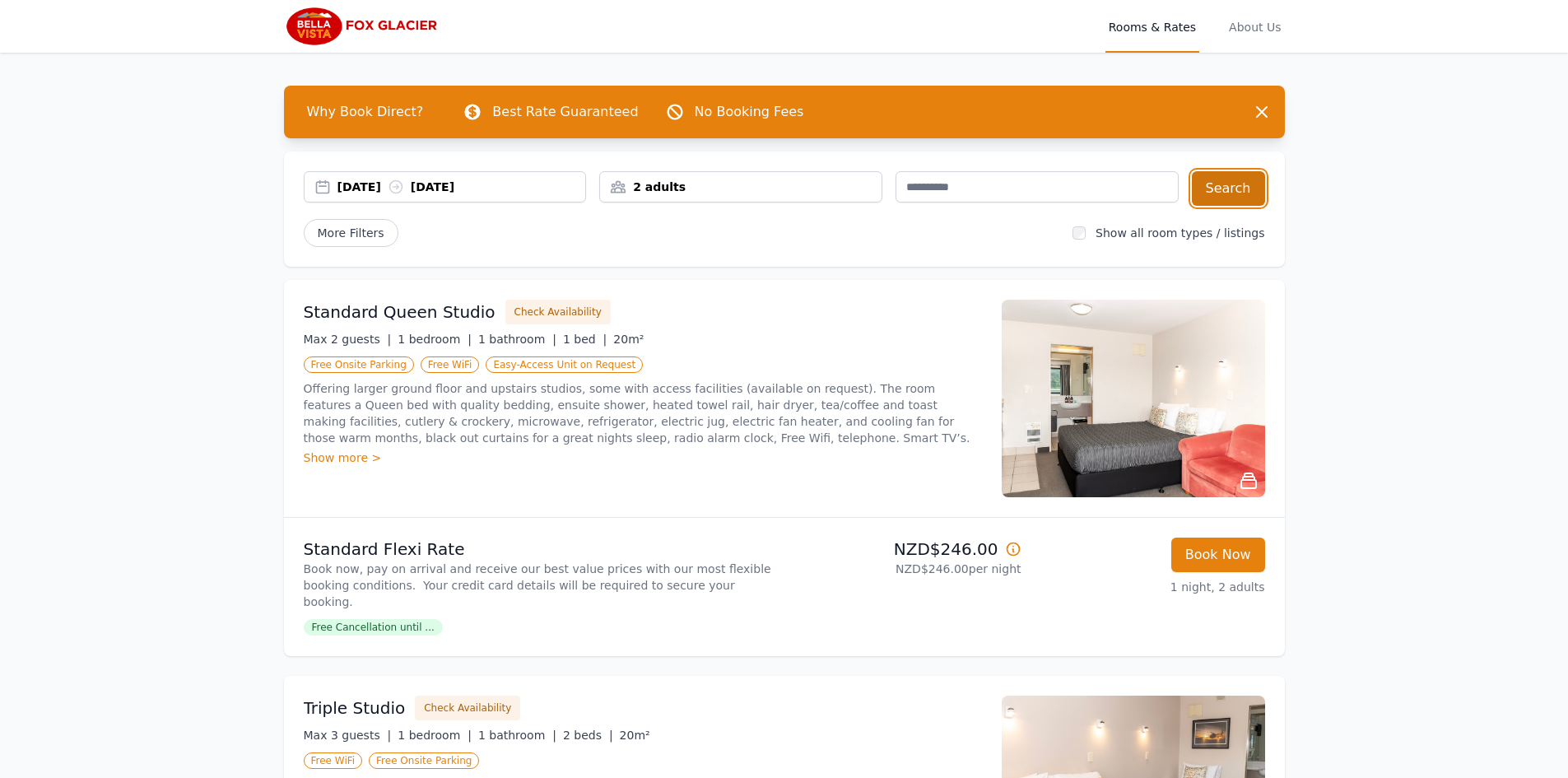
click at [1243, 199] on button "Search" at bounding box center [1228, 188] width 73 height 34
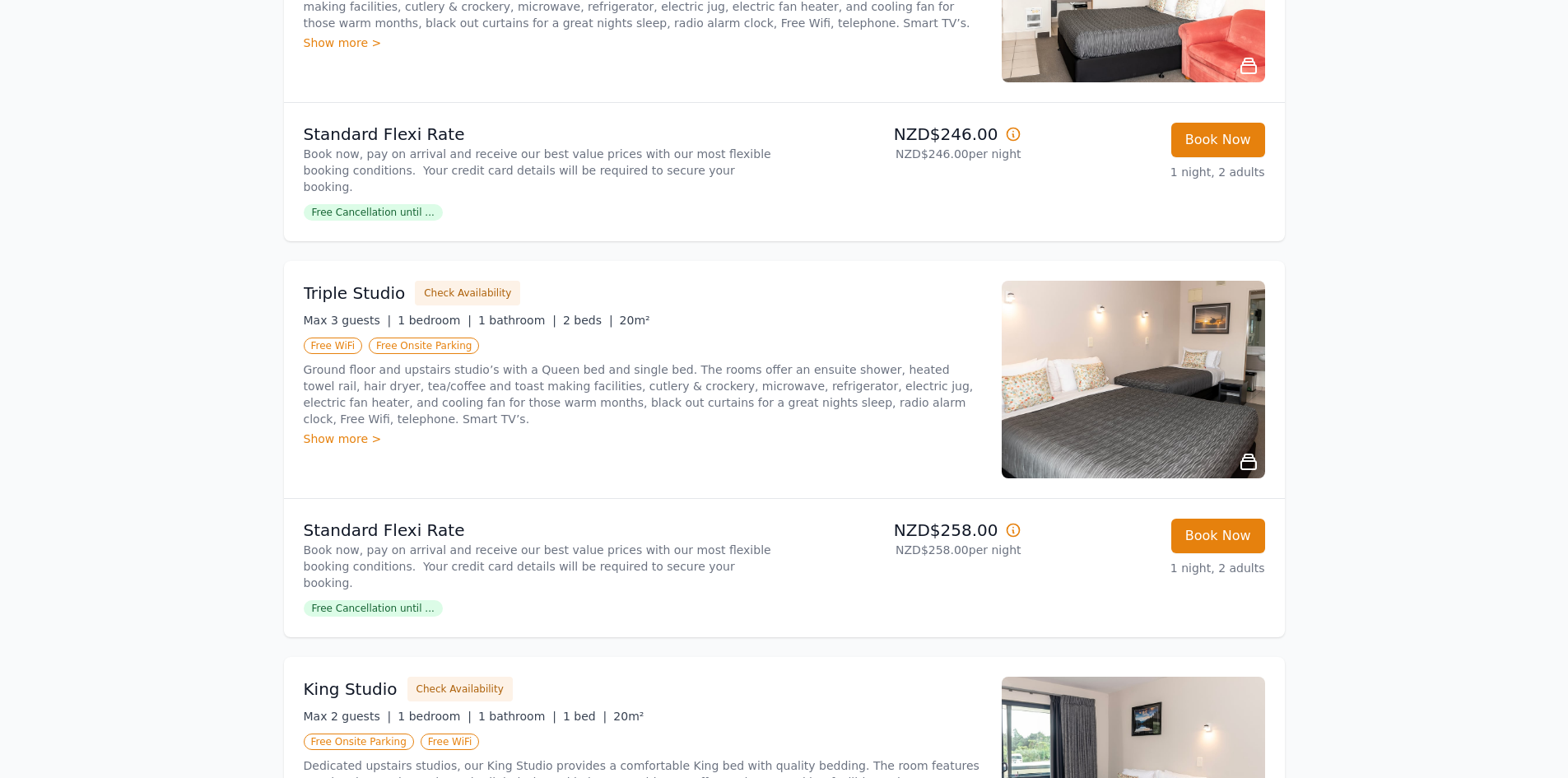
scroll to position [247, 0]
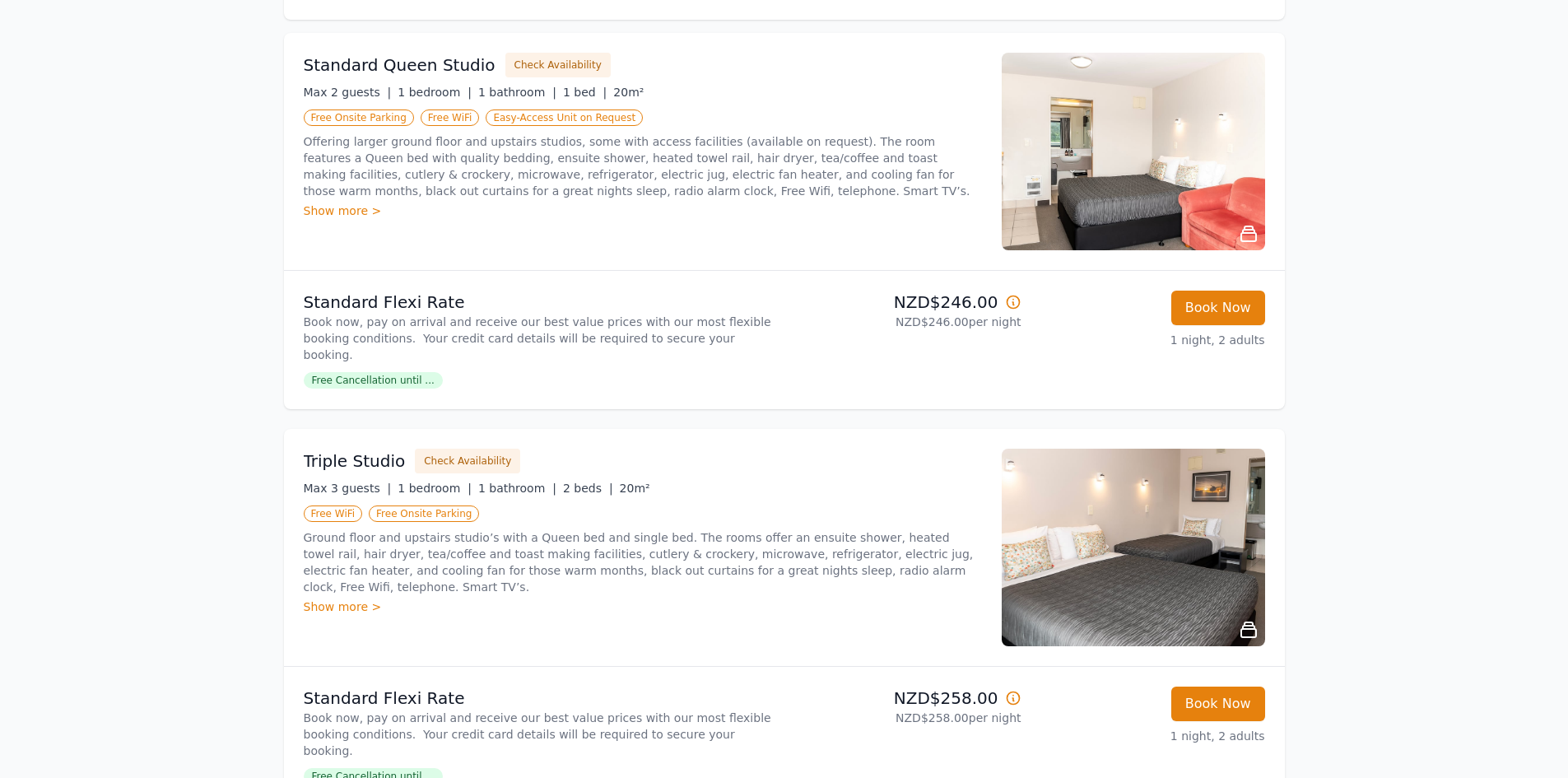
click at [1181, 186] on img at bounding box center [1134, 152] width 263 height 198
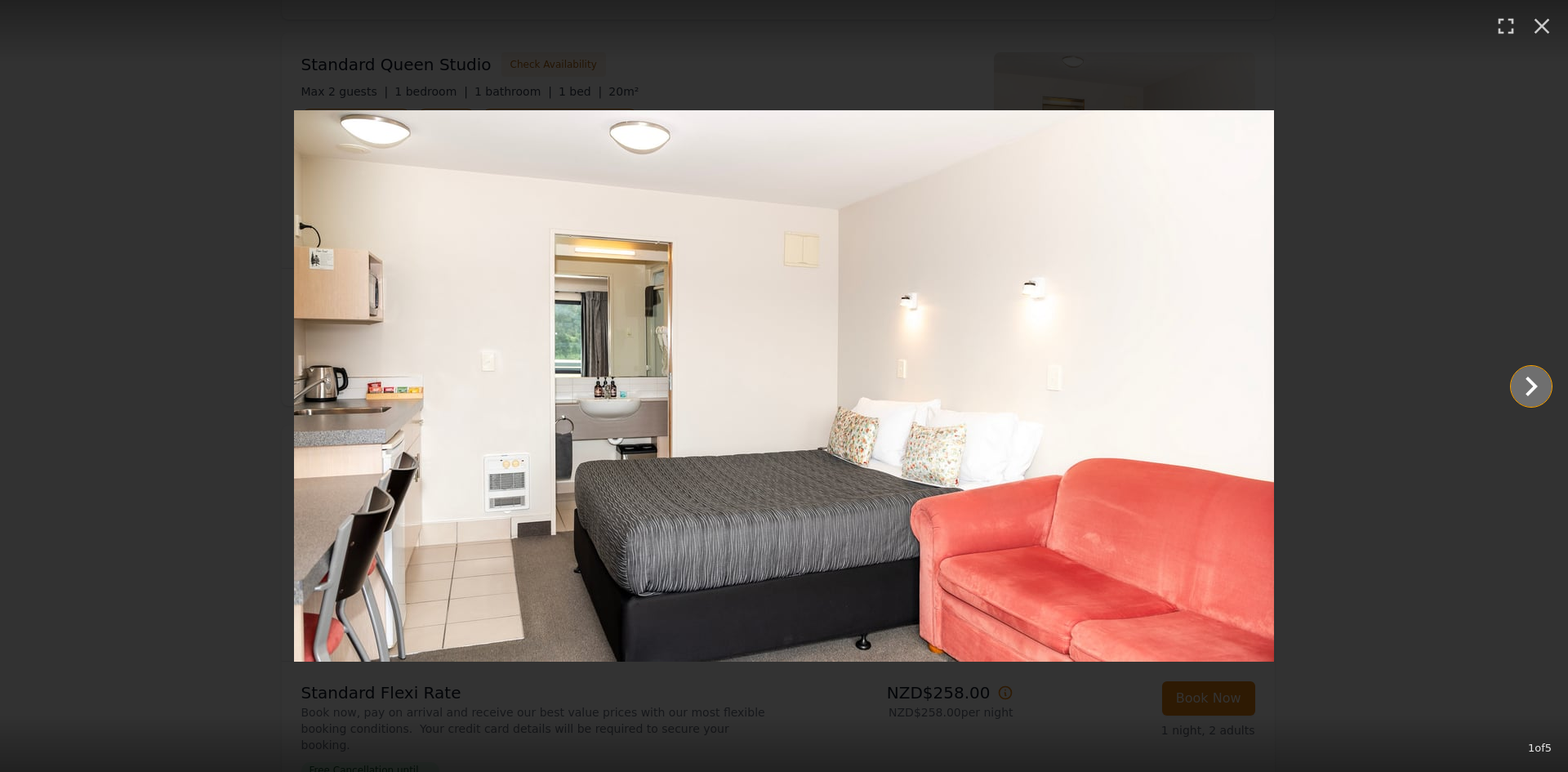
click at [1538, 401] on icon "Show slide 2 of 5" at bounding box center [1531, 386] width 39 height 39
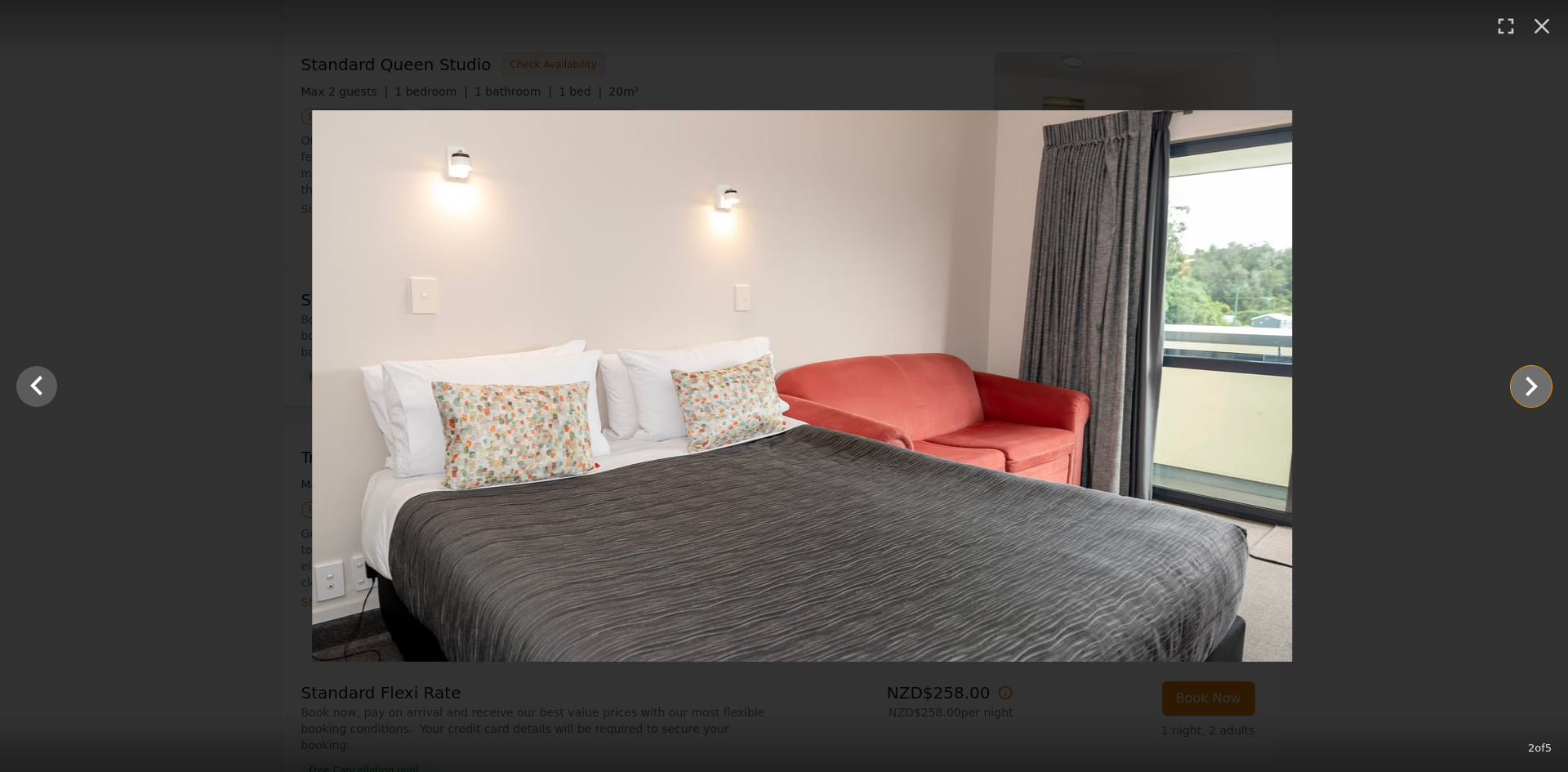
click at [1538, 391] on icon "Show slide 3 of 5" at bounding box center [1531, 386] width 39 height 39
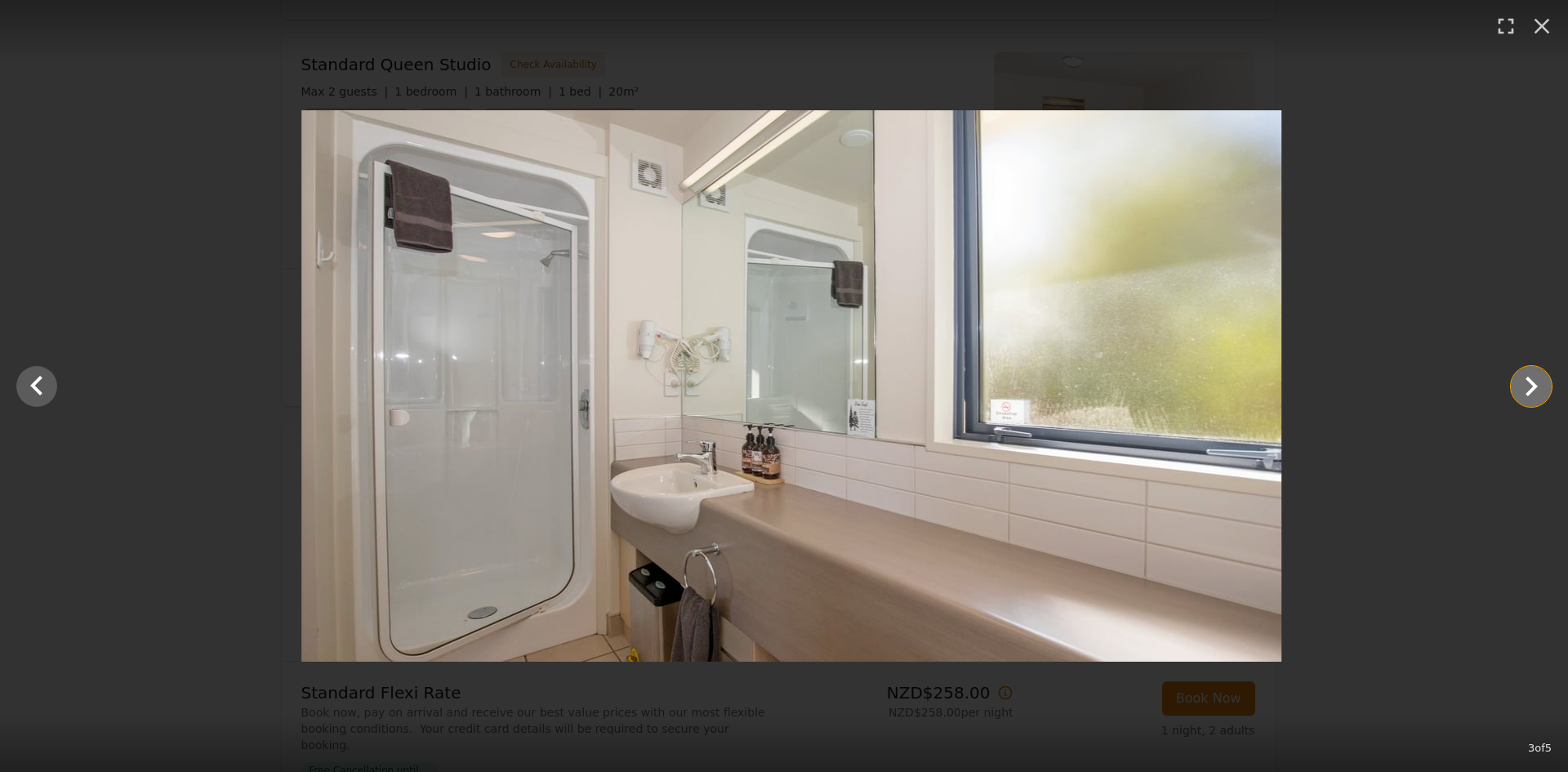
click at [1538, 391] on icon "Show slide 4 of 5" at bounding box center [1531, 386] width 39 height 39
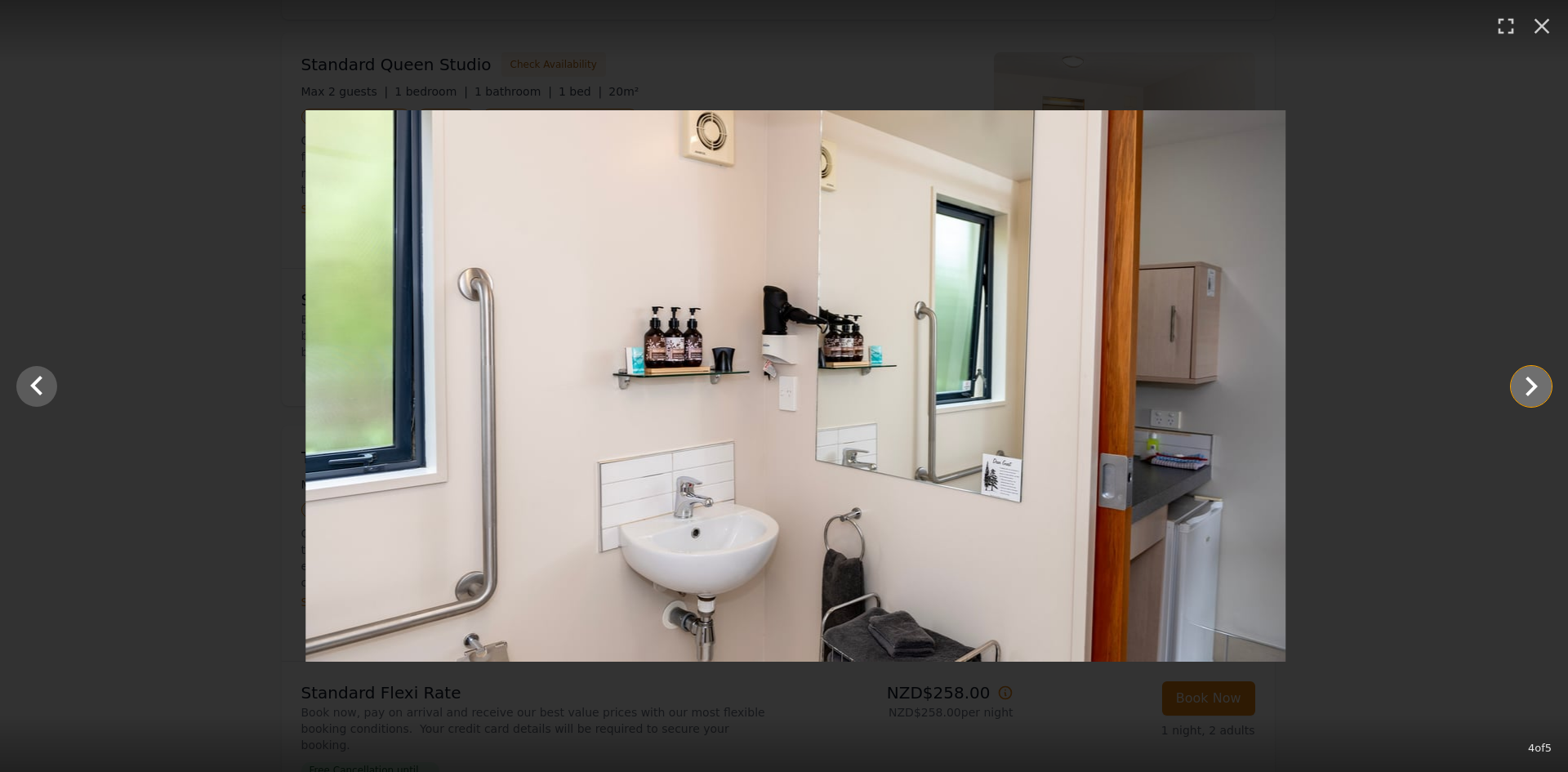
click at [1538, 391] on icon "Show slide 5 of 5" at bounding box center [1531, 386] width 39 height 39
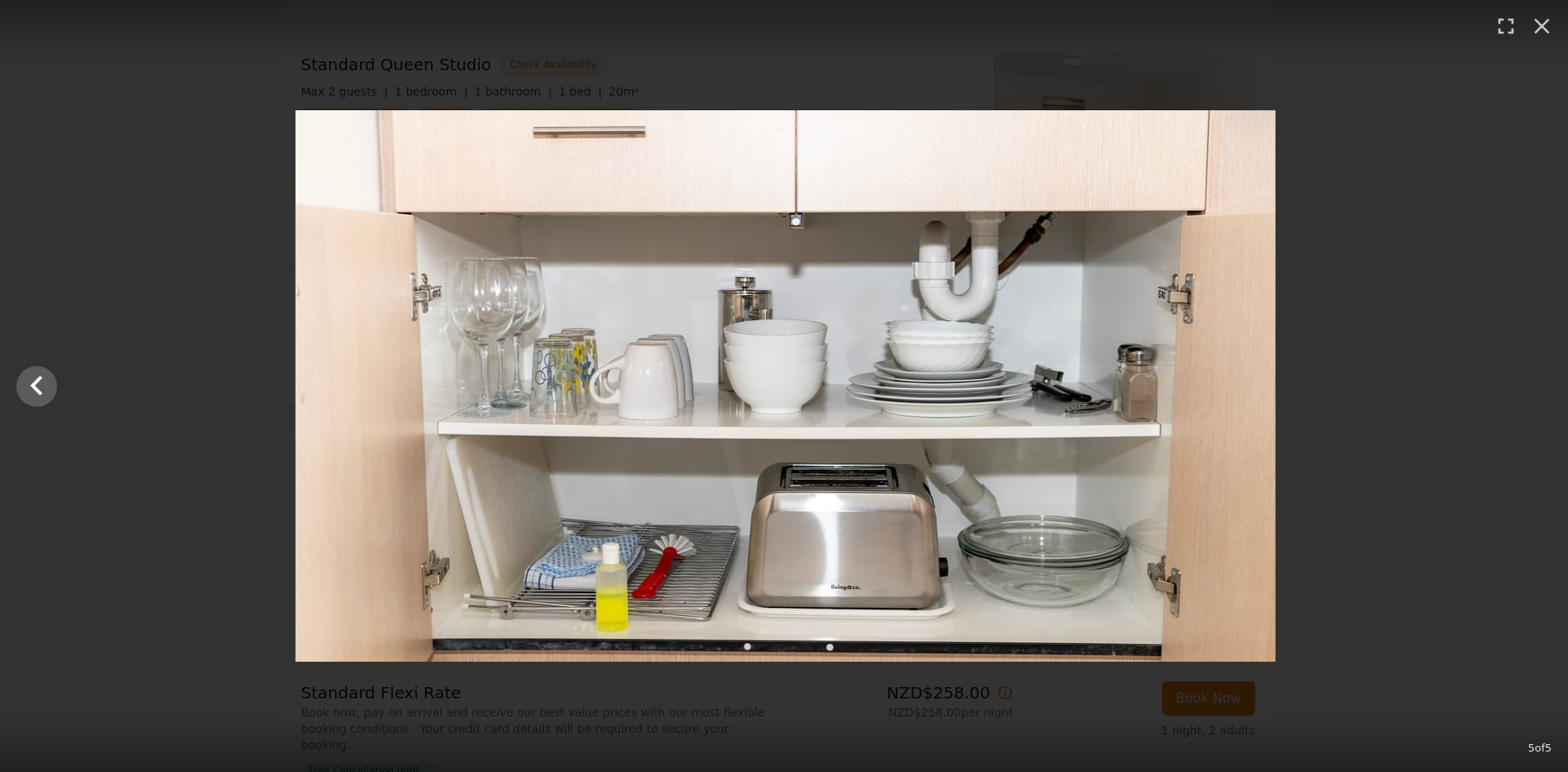
click at [1538, 391] on div at bounding box center [785, 386] width 1568 height 552
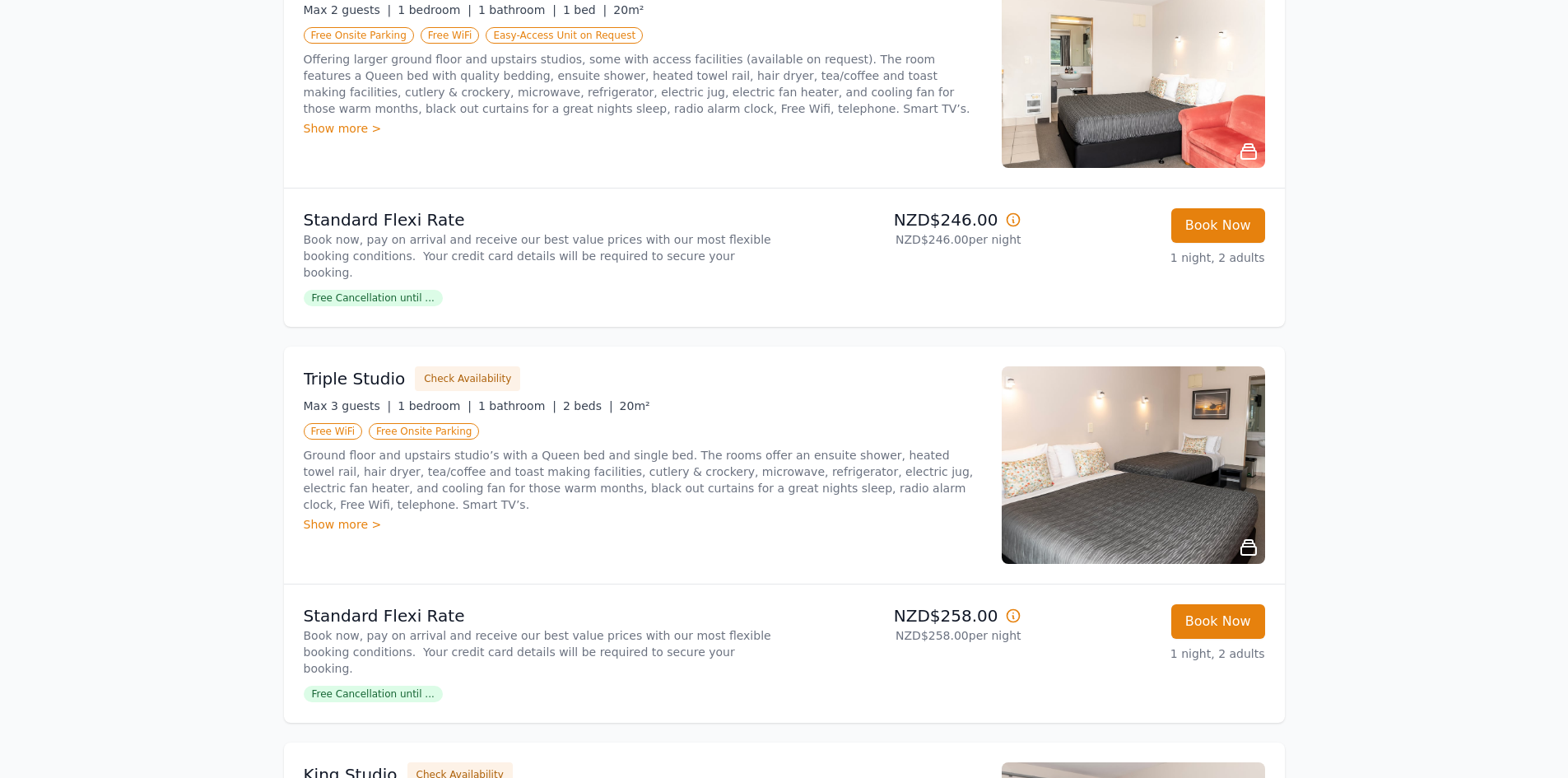
scroll to position [82, 0]
